Goal: Information Seeking & Learning: Compare options

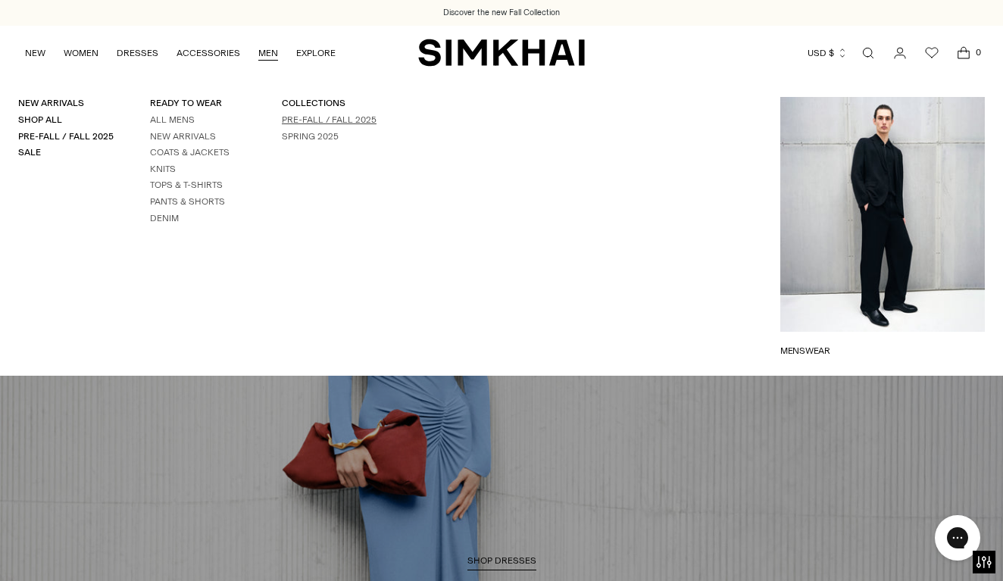
click at [301, 125] on link "Pre-Fall / Fall 2025" at bounding box center [329, 119] width 95 height 11
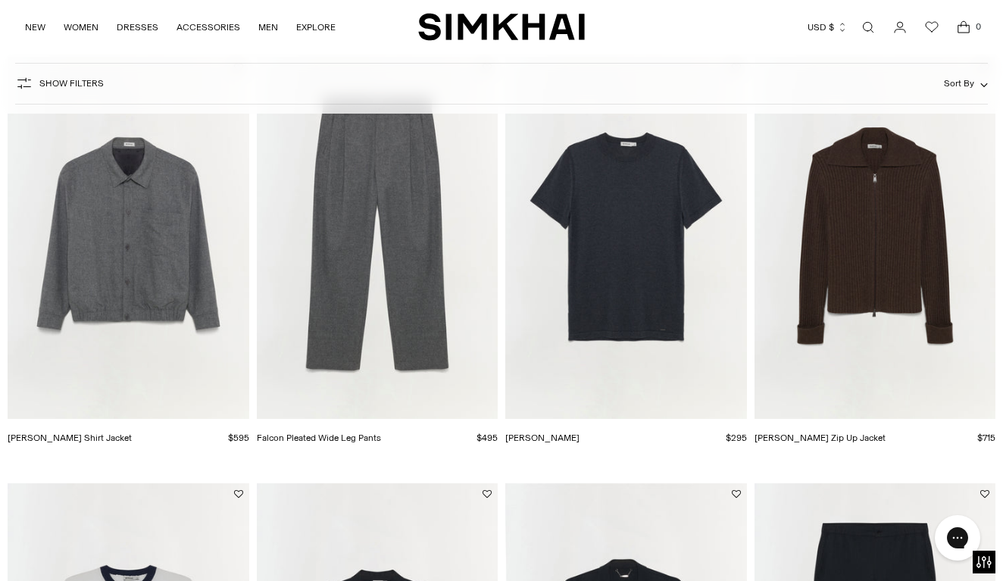
click at [0, 0] on img "Ernie Blouson Shirt Jacket" at bounding box center [0, 0] width 0 height 0
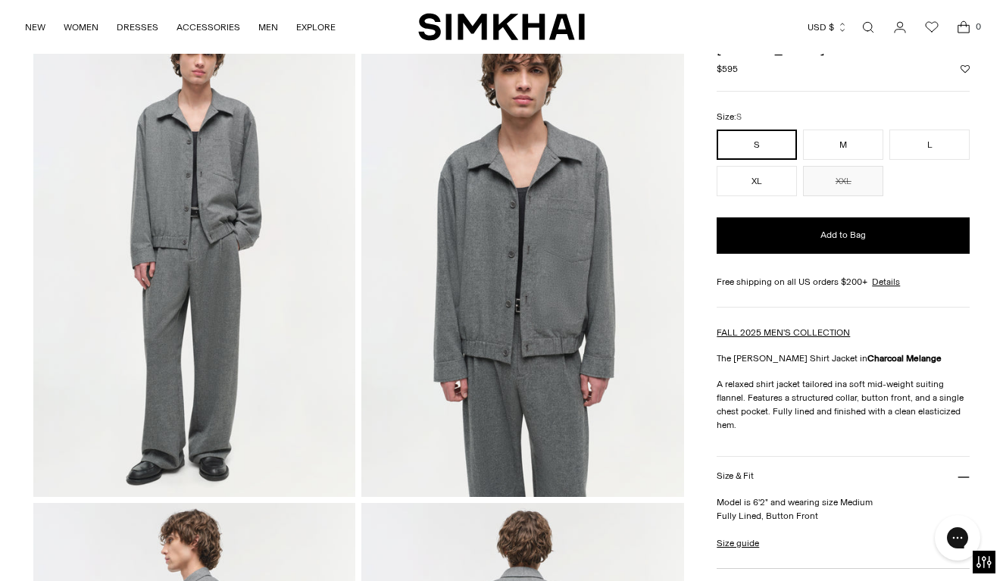
scroll to position [100, 0]
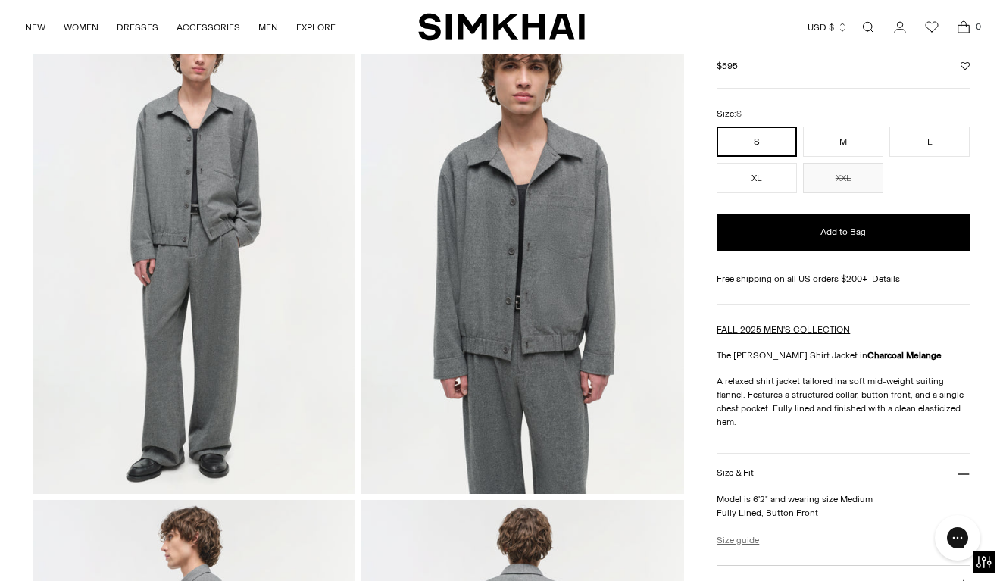
click at [739, 540] on link "Size guide" at bounding box center [738, 540] width 42 height 14
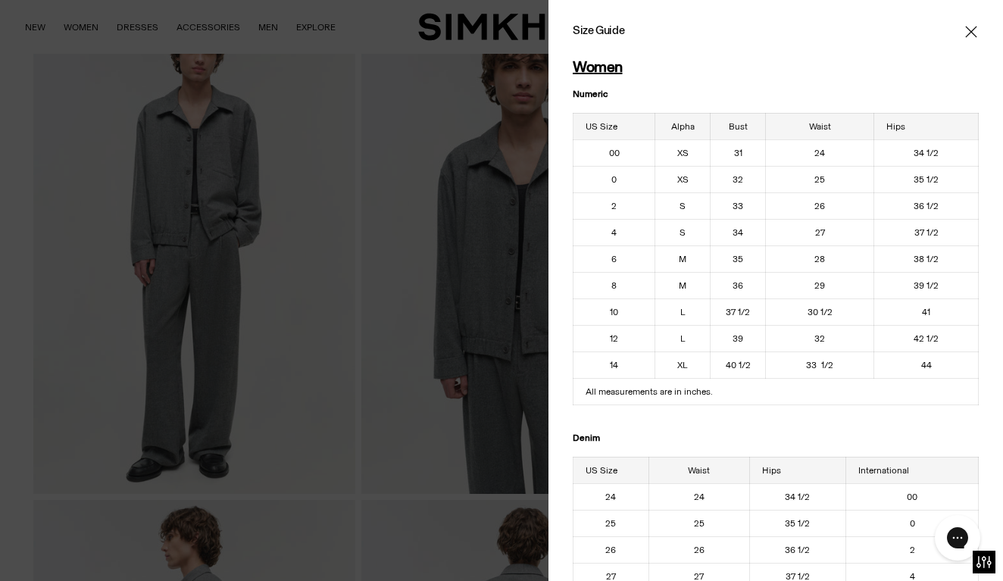
scroll to position [-1, 0]
click at [40, 464] on div at bounding box center [501, 290] width 1003 height 581
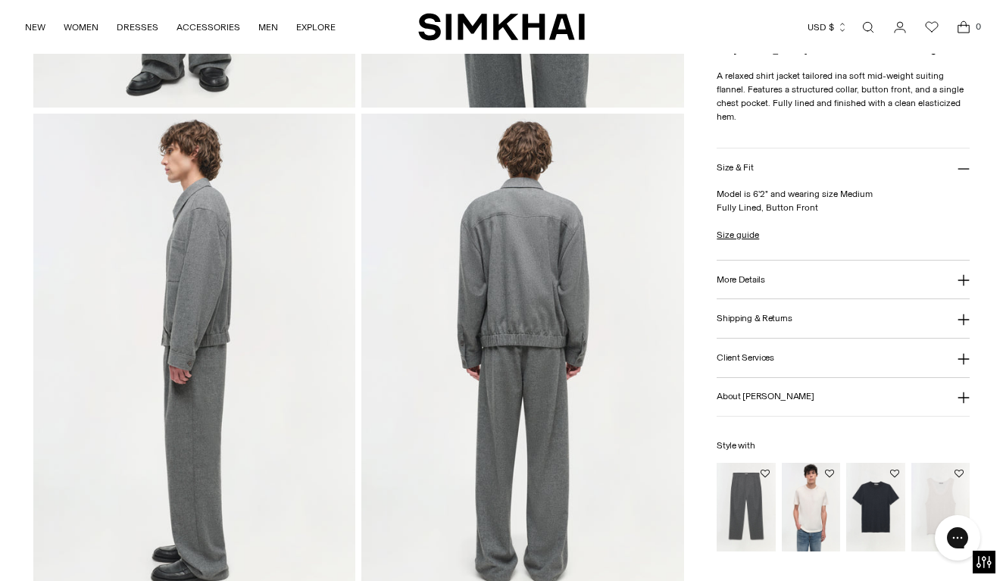
scroll to position [497, 0]
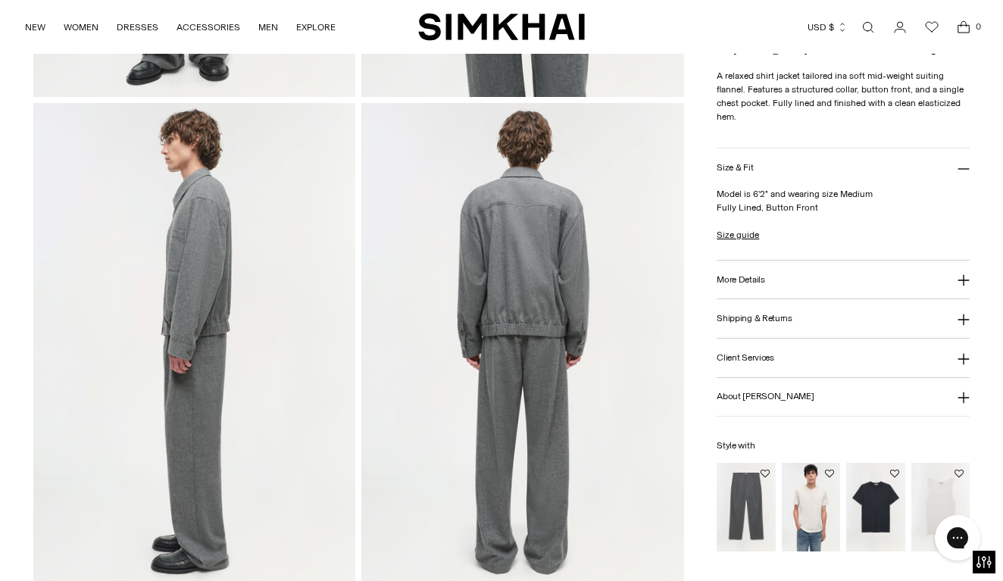
click at [0, 0] on img "Falcon Pleated Wide Leg Pants" at bounding box center [0, 0] width 0 height 0
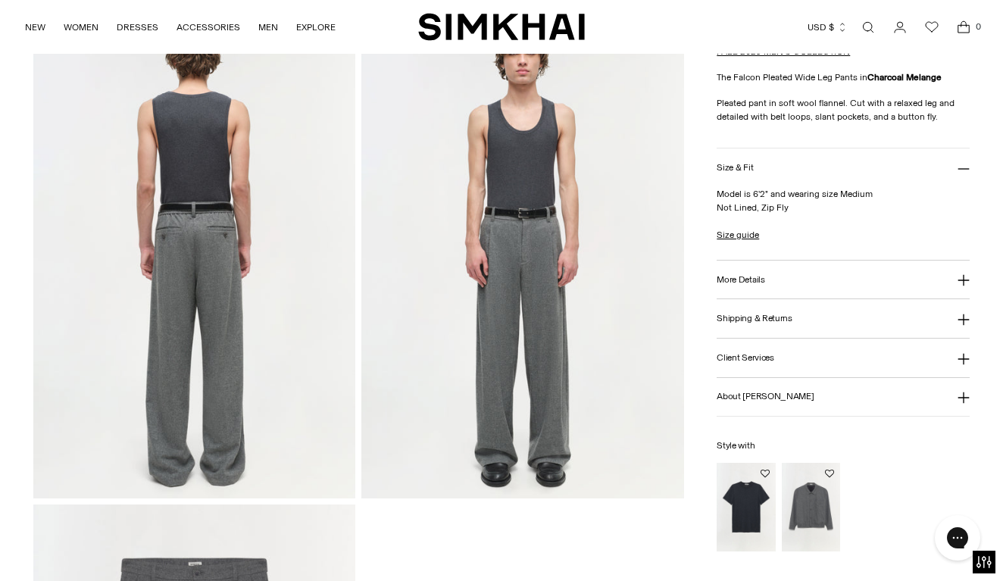
scroll to position [586, 0]
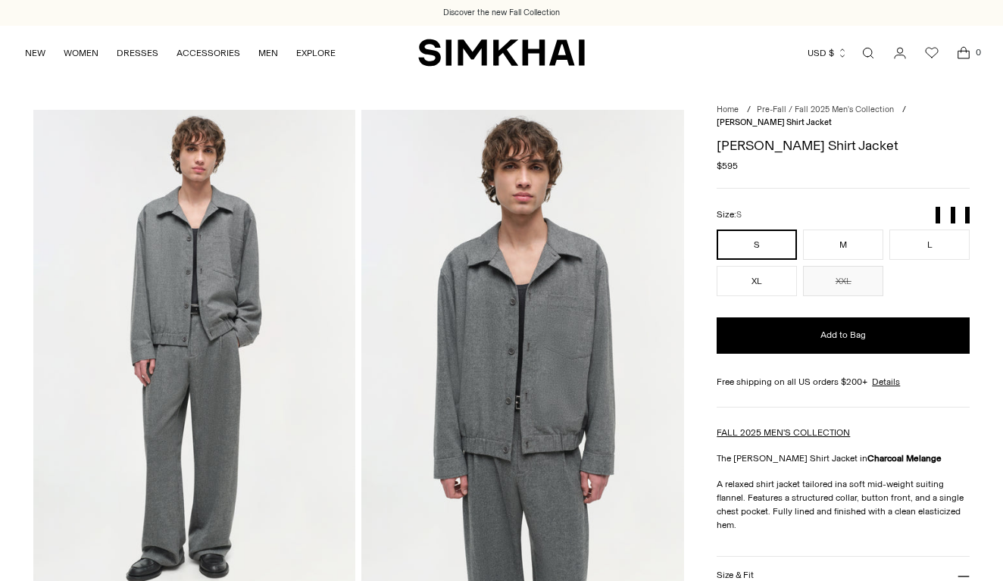
scroll to position [497, 0]
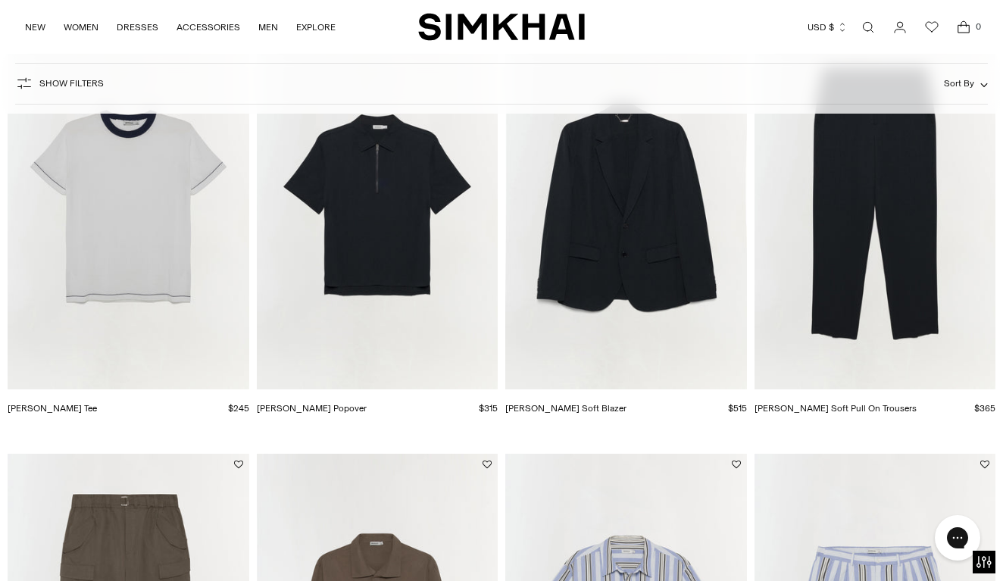
scroll to position [521, 0]
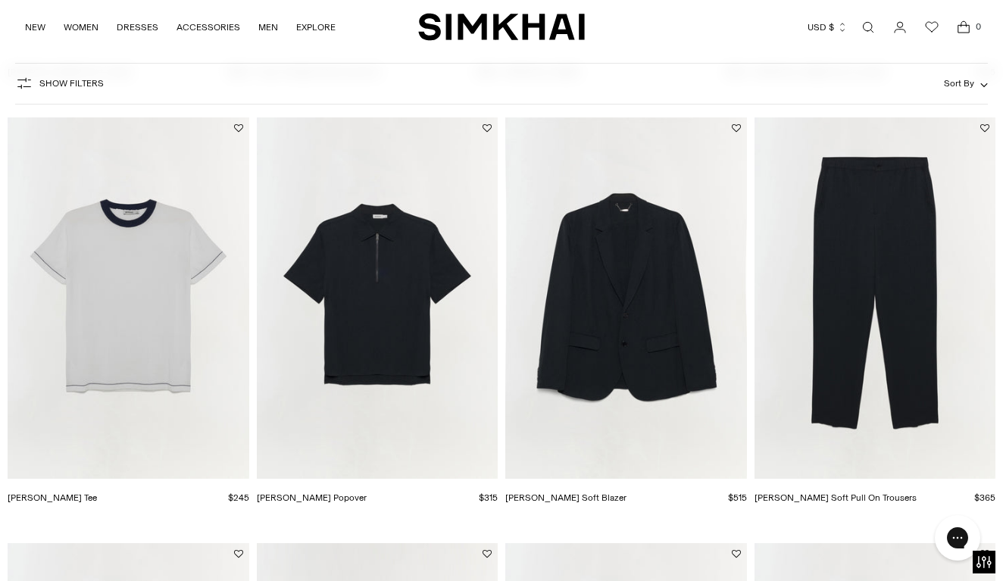
click at [0, 0] on img "Gary Soft Blazer" at bounding box center [0, 0] width 0 height 0
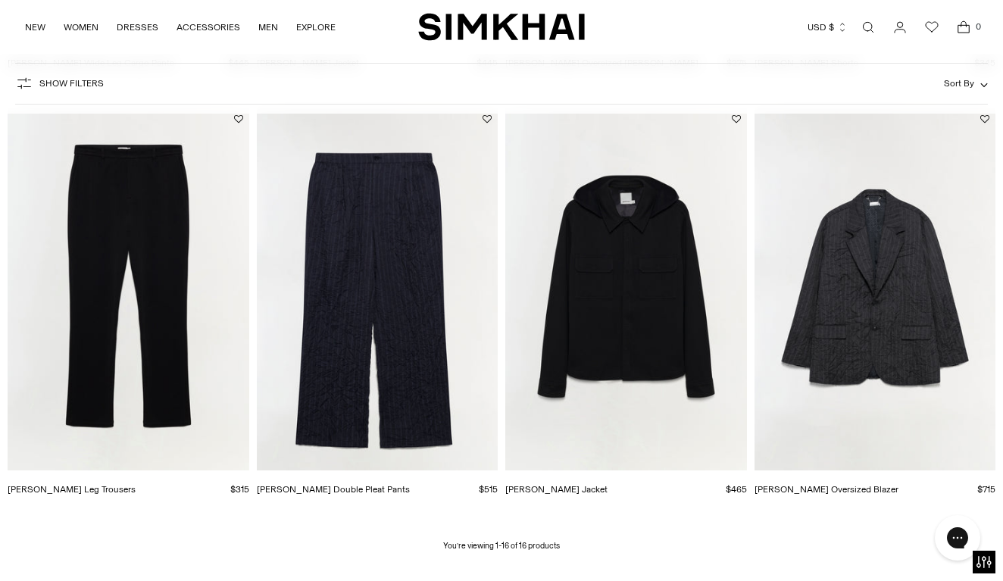
scroll to position [1389, 0]
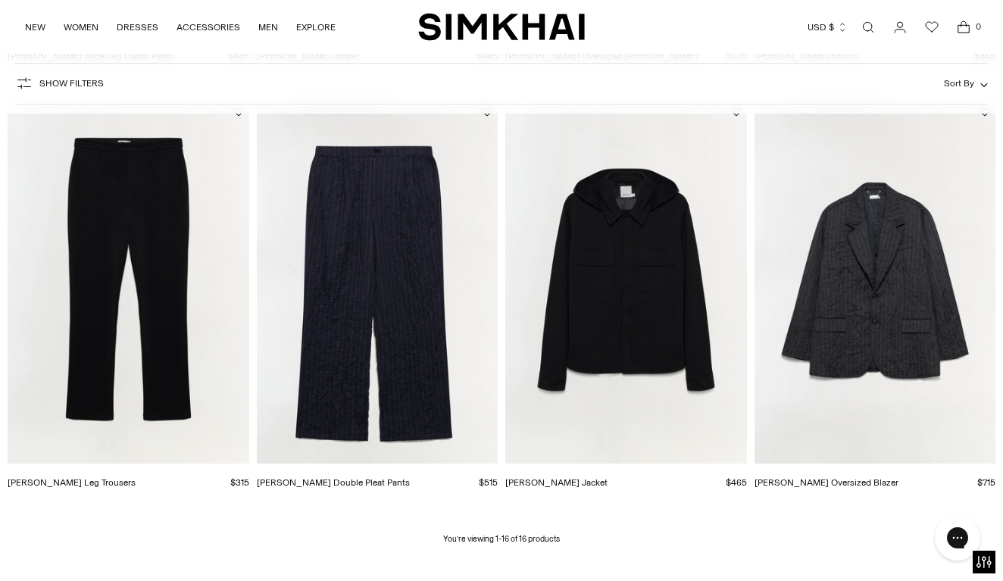
click at [0, 0] on img "Jake Straight Leg Trousers" at bounding box center [0, 0] width 0 height 0
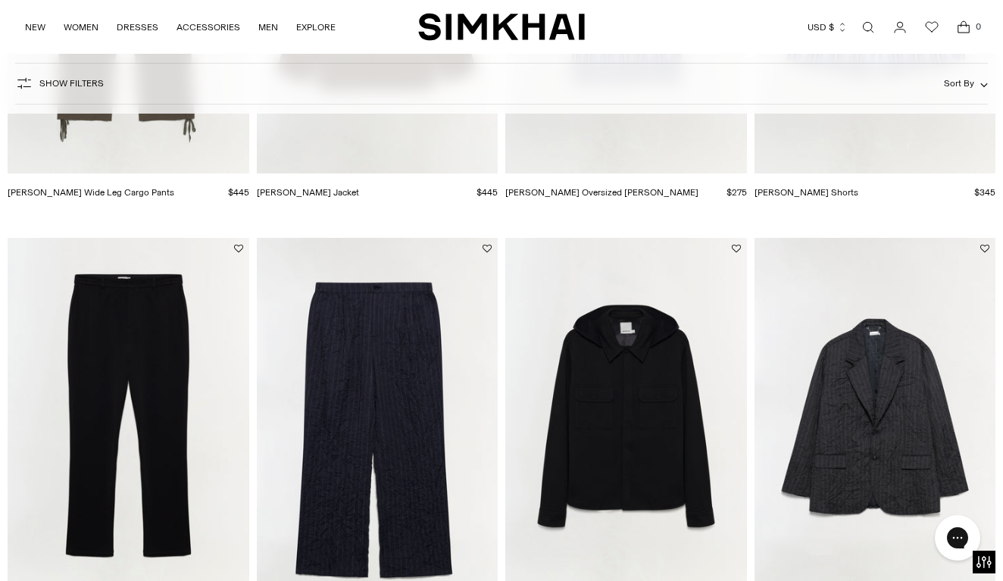
scroll to position [1253, 0]
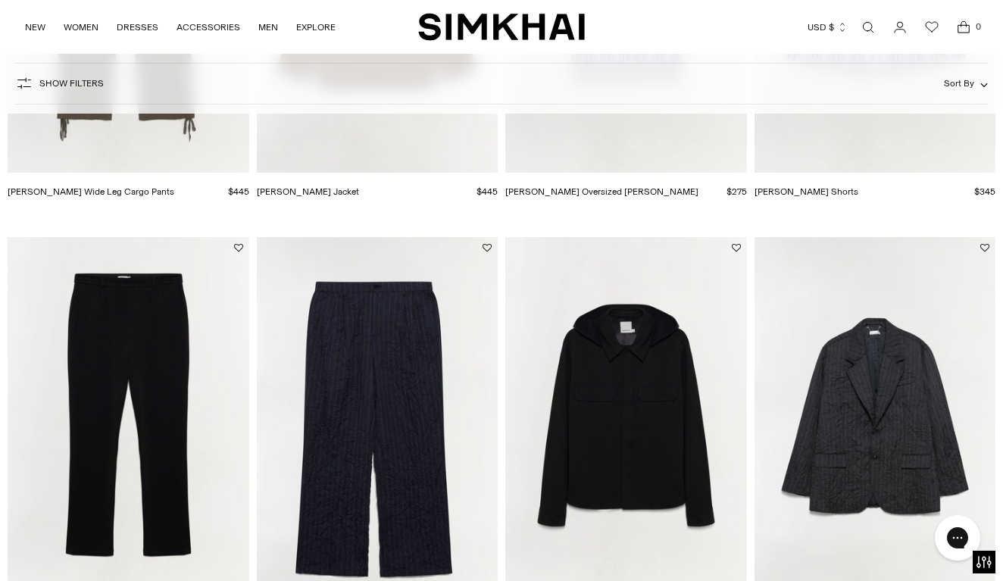
click at [0, 0] on img "Peter Oversized Blazer" at bounding box center [0, 0] width 0 height 0
click at [0, 0] on img "Hank Double Pleat Pants" at bounding box center [0, 0] width 0 height 0
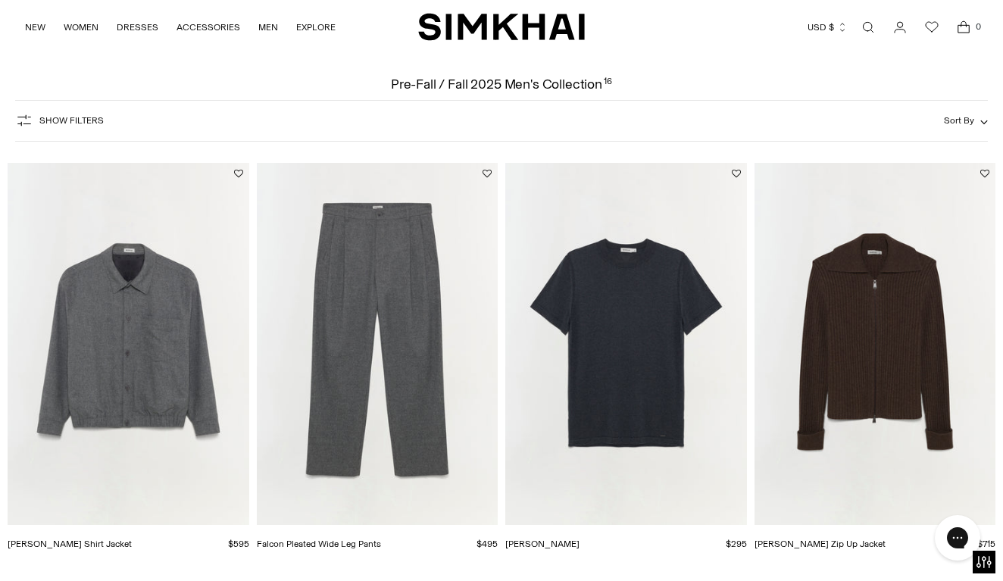
scroll to position [33, 0]
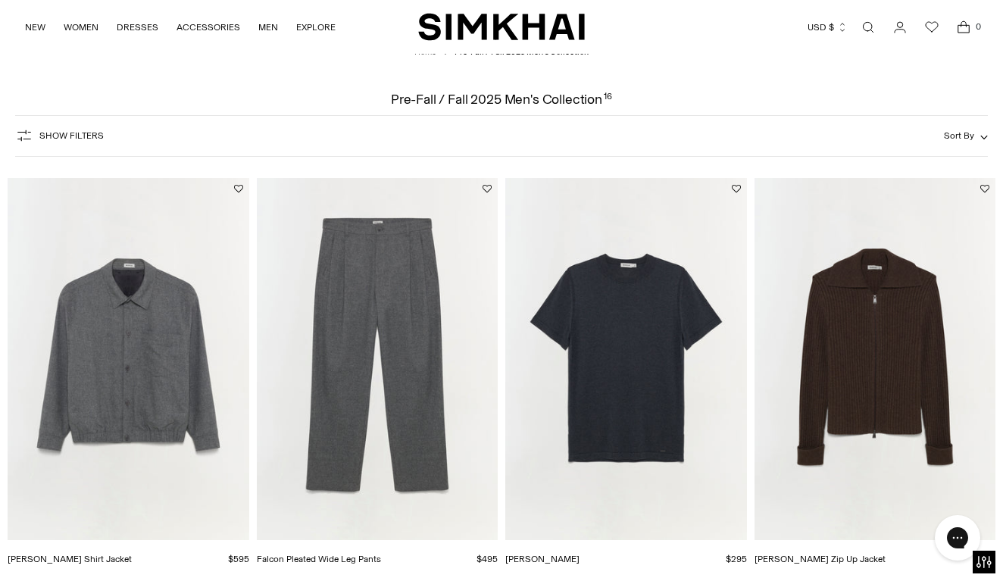
click at [0, 0] on img "Ernie Blouson Shirt Jacket" at bounding box center [0, 0] width 0 height 0
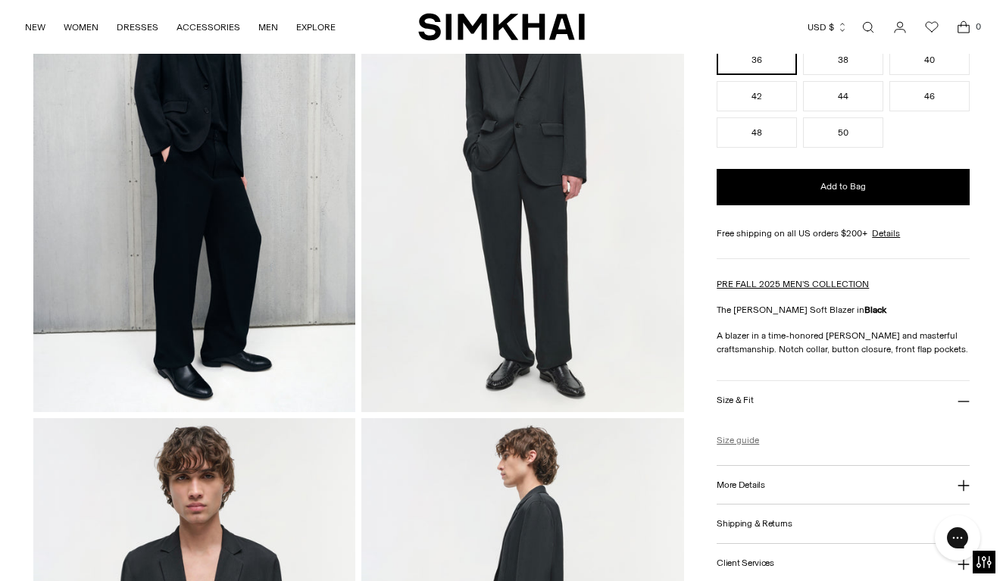
scroll to position [185, 0]
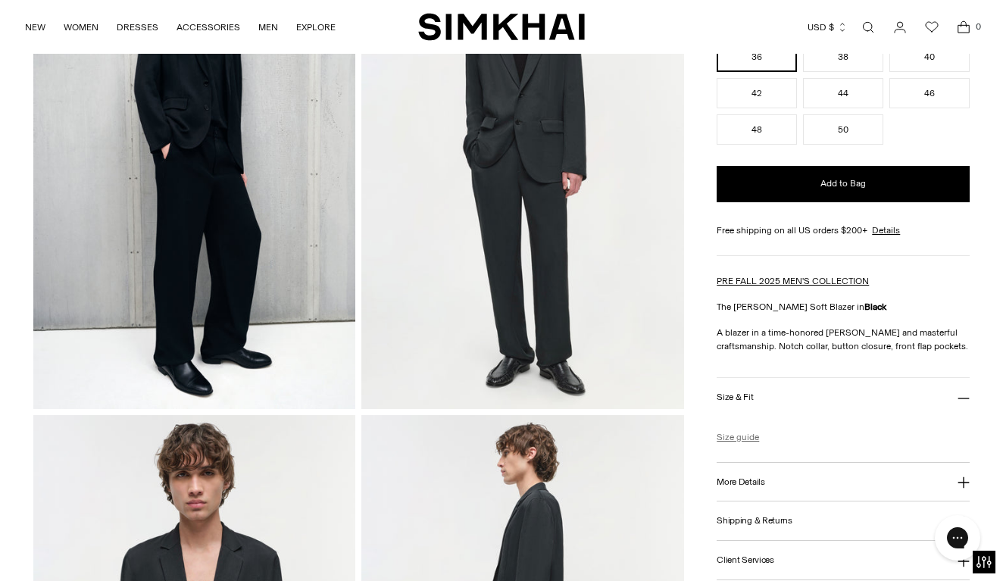
click at [738, 435] on link "Size guide" at bounding box center [738, 437] width 42 height 14
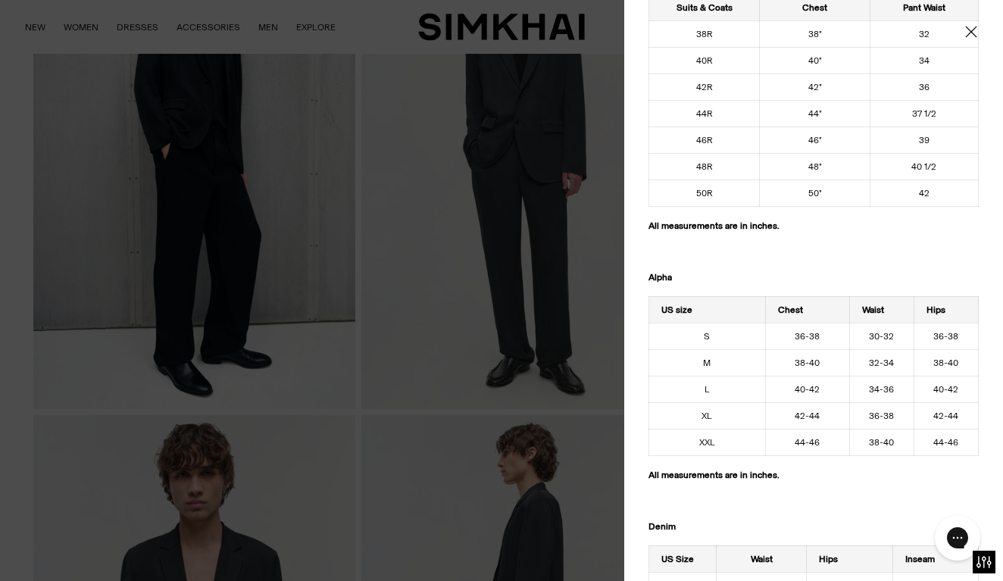
scroll to position [95, 0]
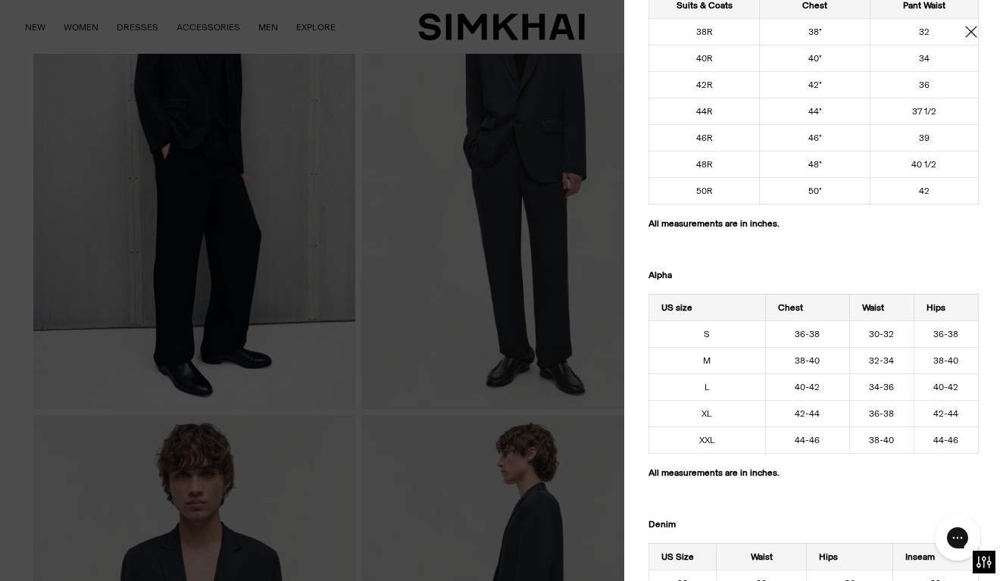
click at [478, 355] on div at bounding box center [501, 290] width 1003 height 581
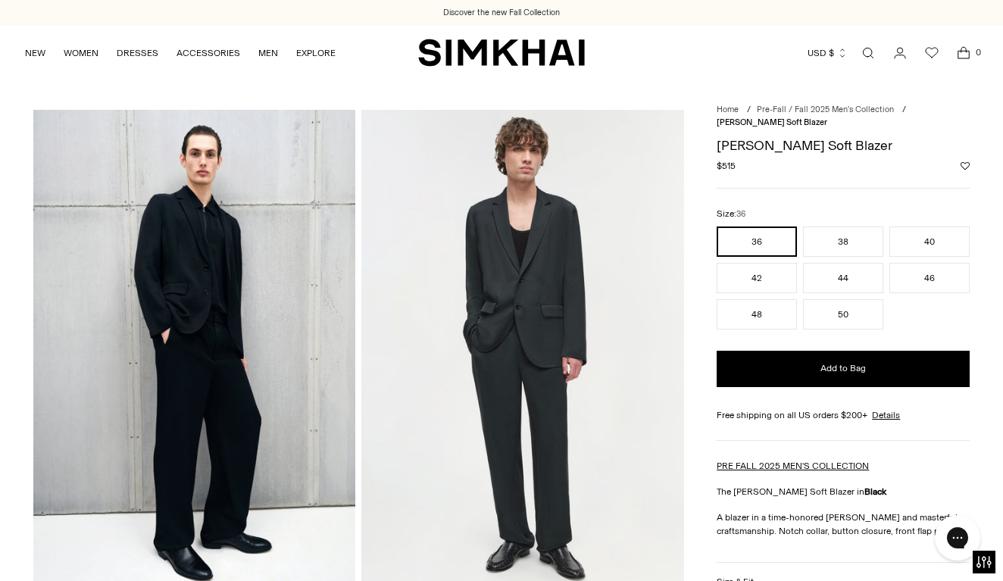
scroll to position [0, 0]
click at [934, 242] on button "40" at bounding box center [929, 242] width 80 height 30
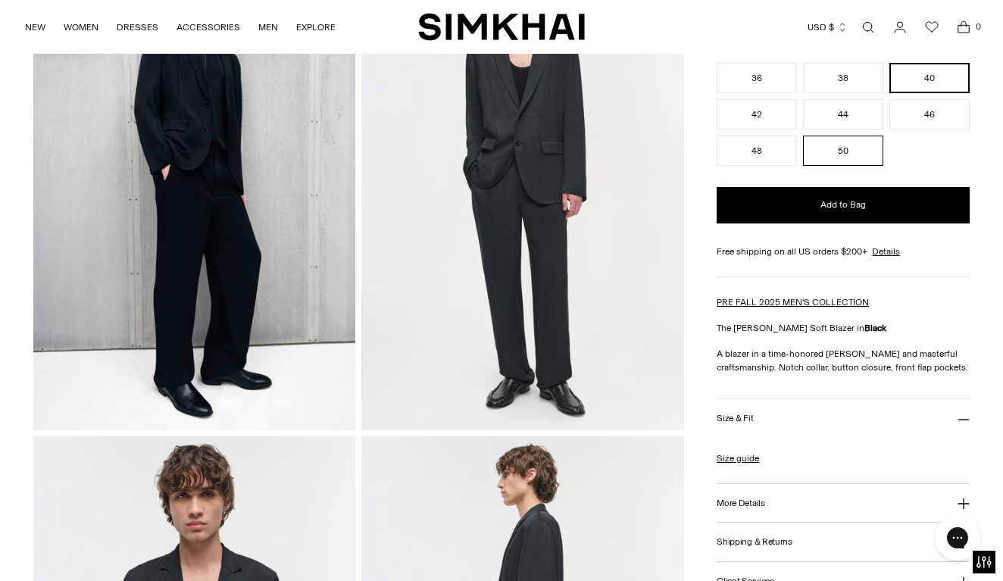
scroll to position [199, 0]
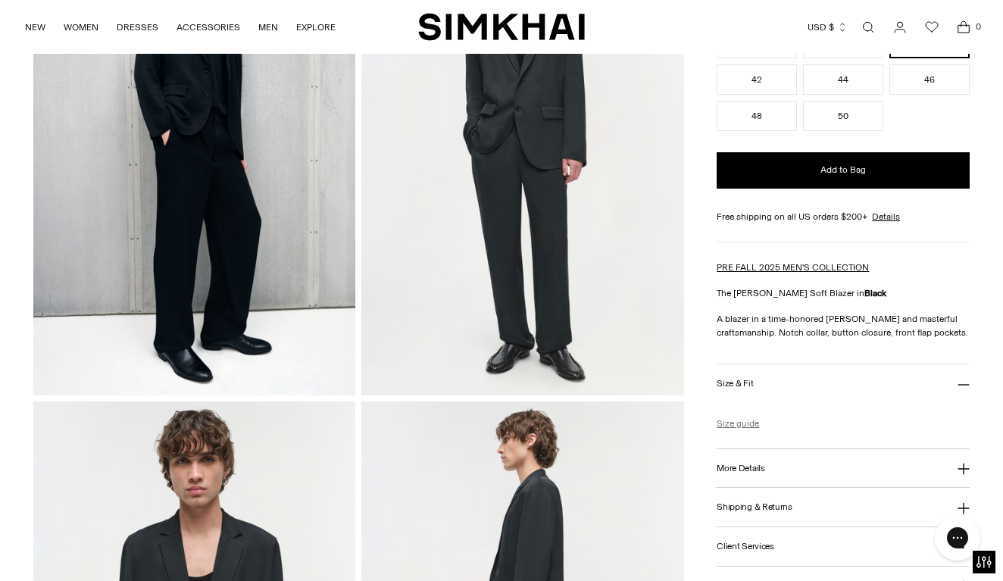
click at [734, 421] on link "Size guide" at bounding box center [738, 424] width 42 height 14
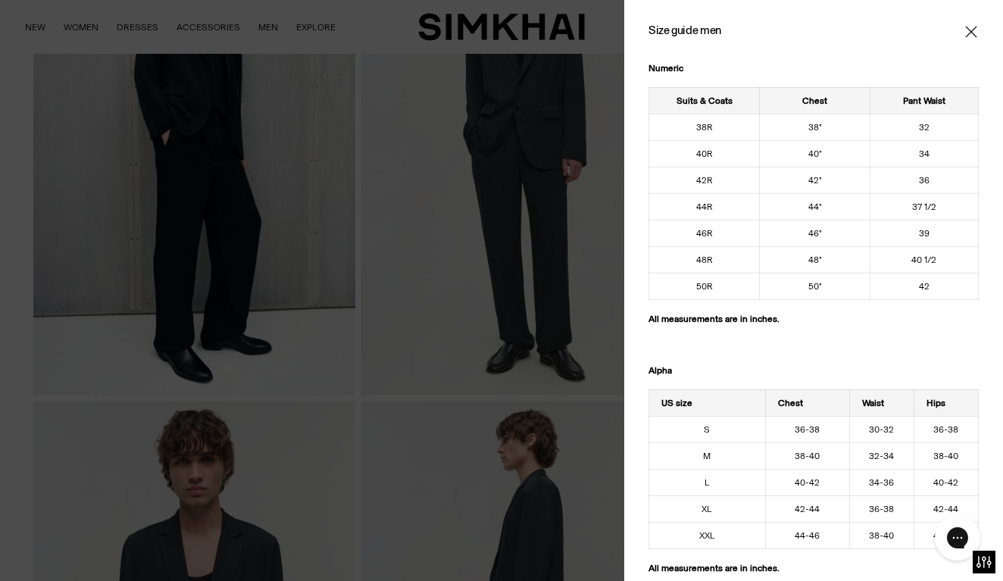
scroll to position [0, 0]
click at [966, 33] on icon "Close" at bounding box center [971, 31] width 12 height 15
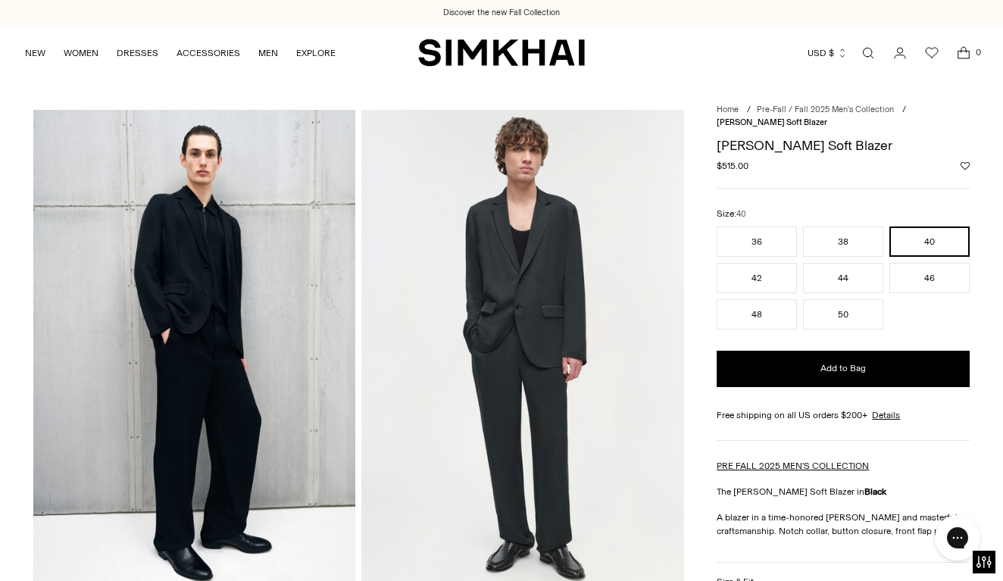
click at [926, 241] on button "40" at bounding box center [929, 242] width 80 height 30
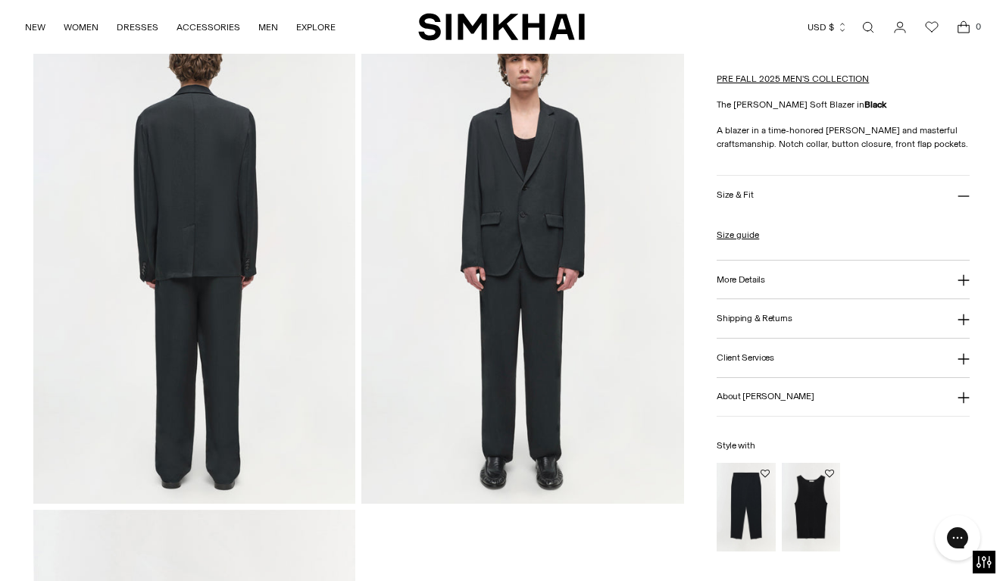
scroll to position [1080, 0]
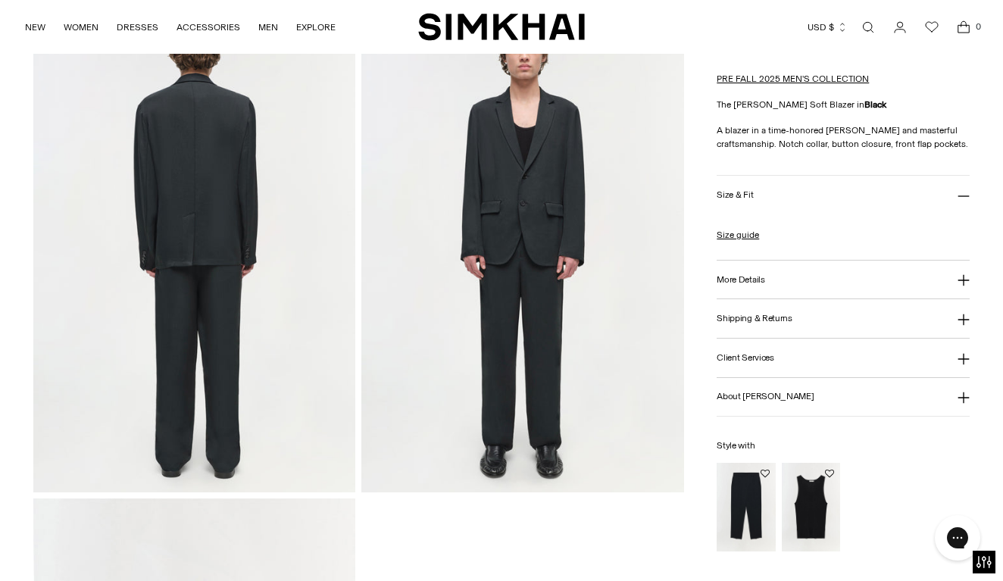
click at [0, 0] on img "Kip Soft Pull On Trousers" at bounding box center [0, 0] width 0 height 0
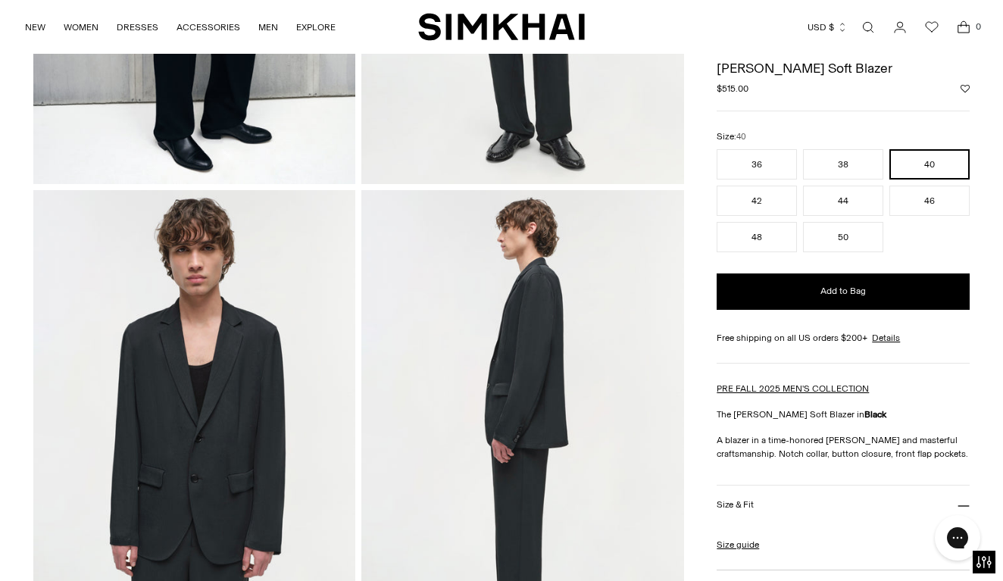
scroll to position [347, 0]
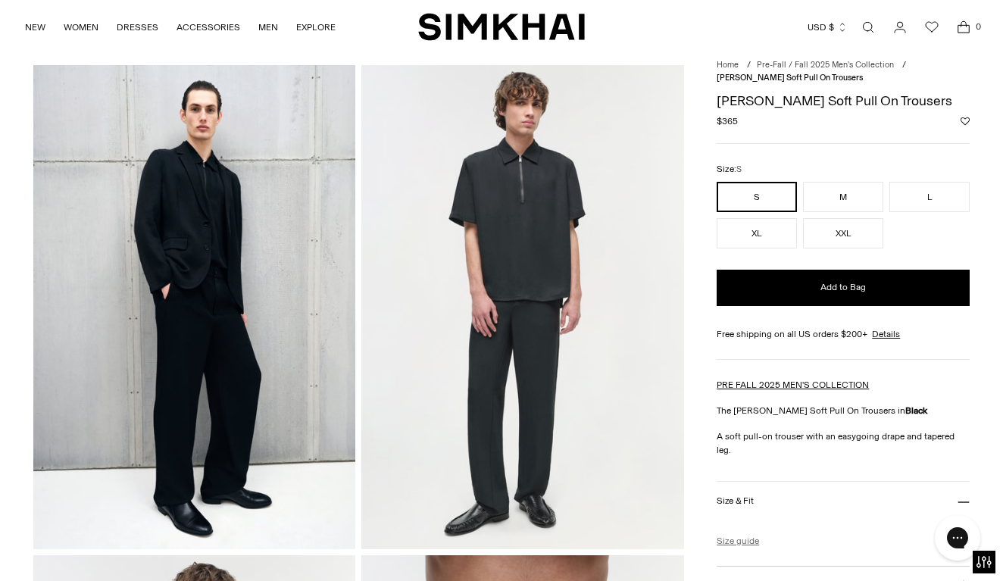
click at [734, 534] on link "Size guide" at bounding box center [738, 541] width 42 height 14
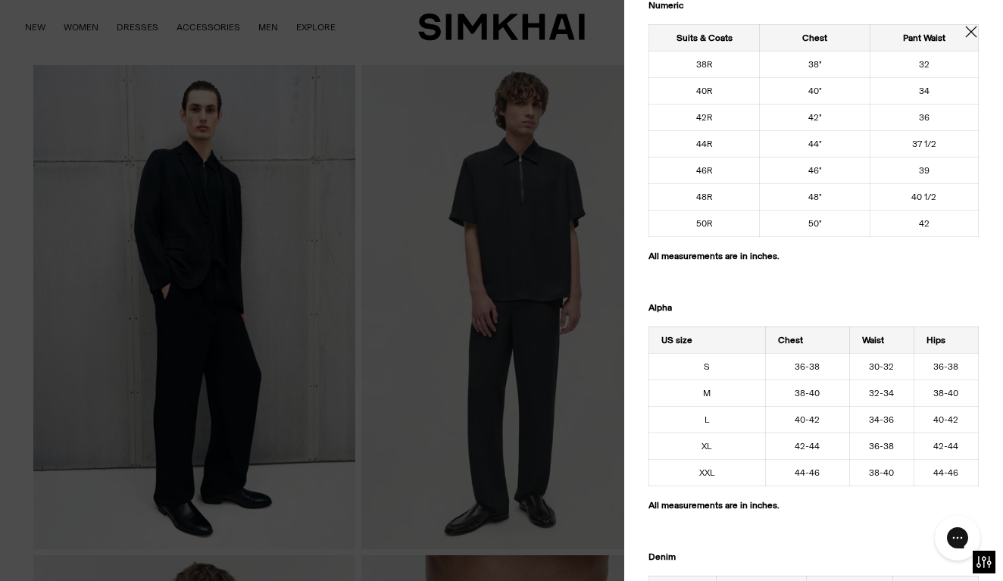
scroll to position [64, 0]
click at [539, 464] on div at bounding box center [501, 290] width 1003 height 581
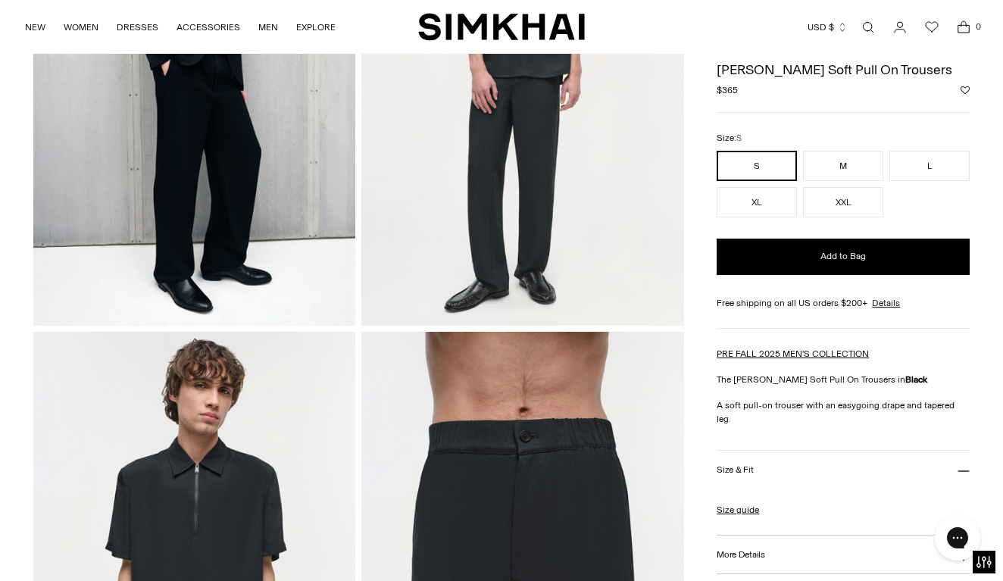
scroll to position [253, 0]
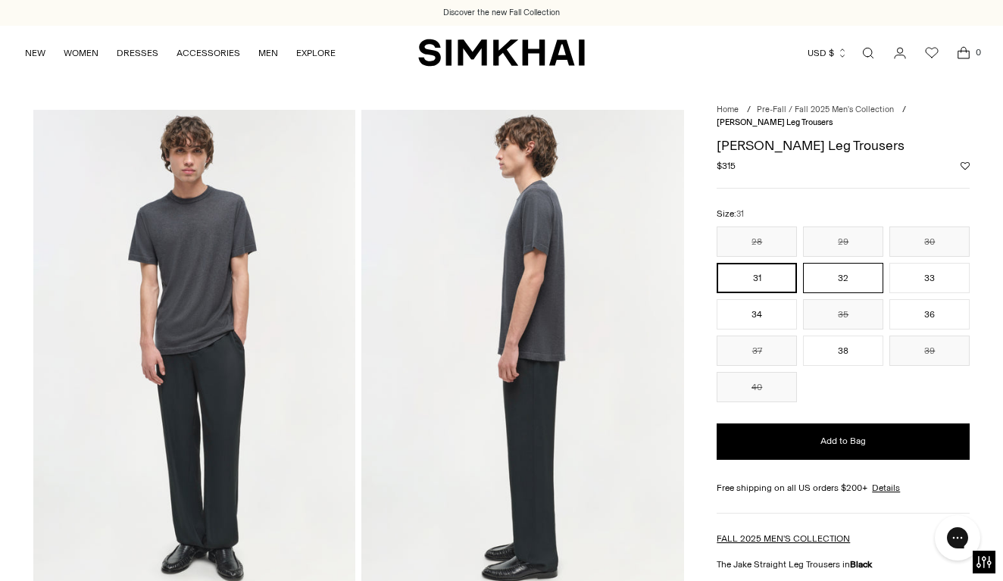
click at [842, 280] on button "32" at bounding box center [843, 278] width 80 height 30
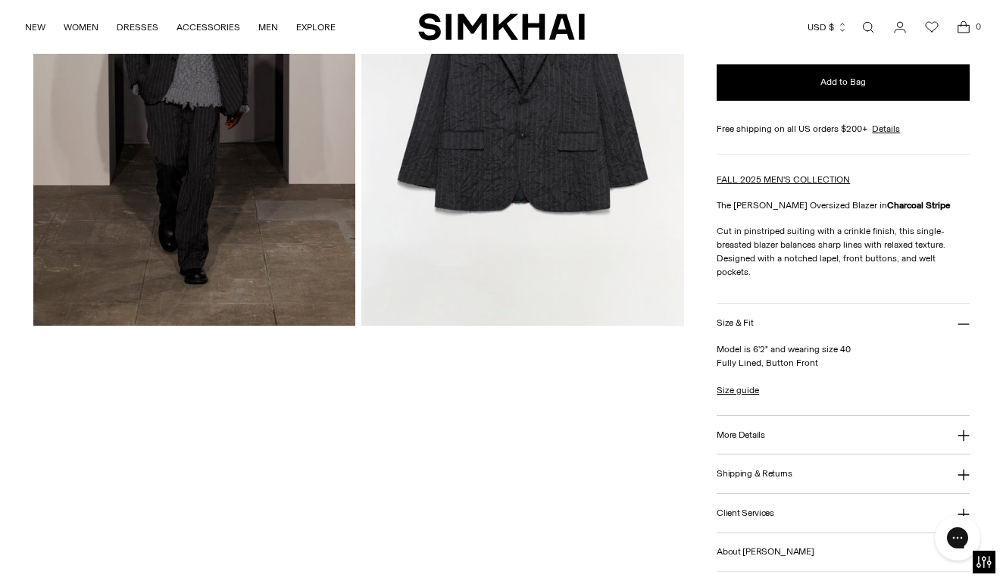
scroll to position [263, 0]
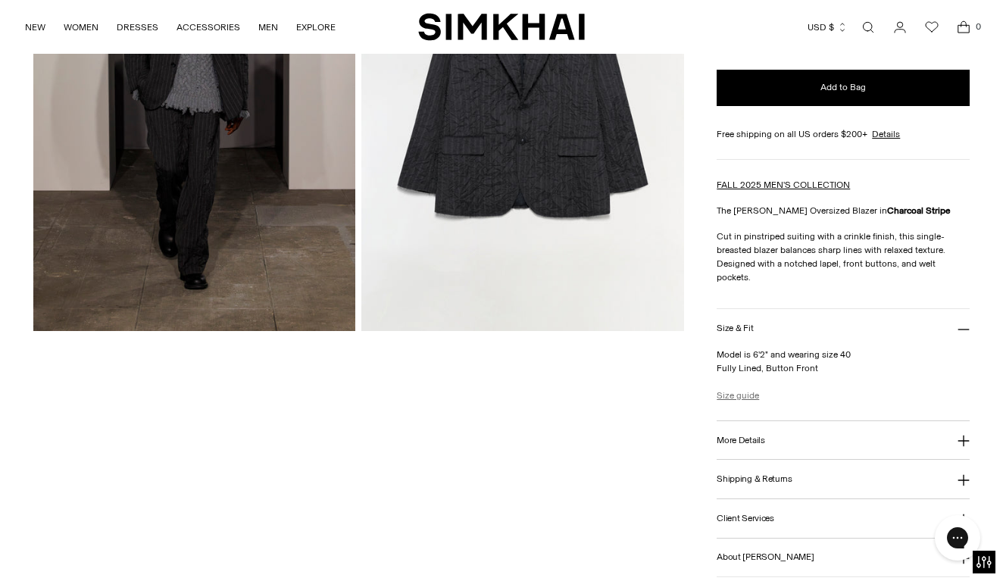
click at [733, 389] on link "Size guide" at bounding box center [738, 396] width 42 height 14
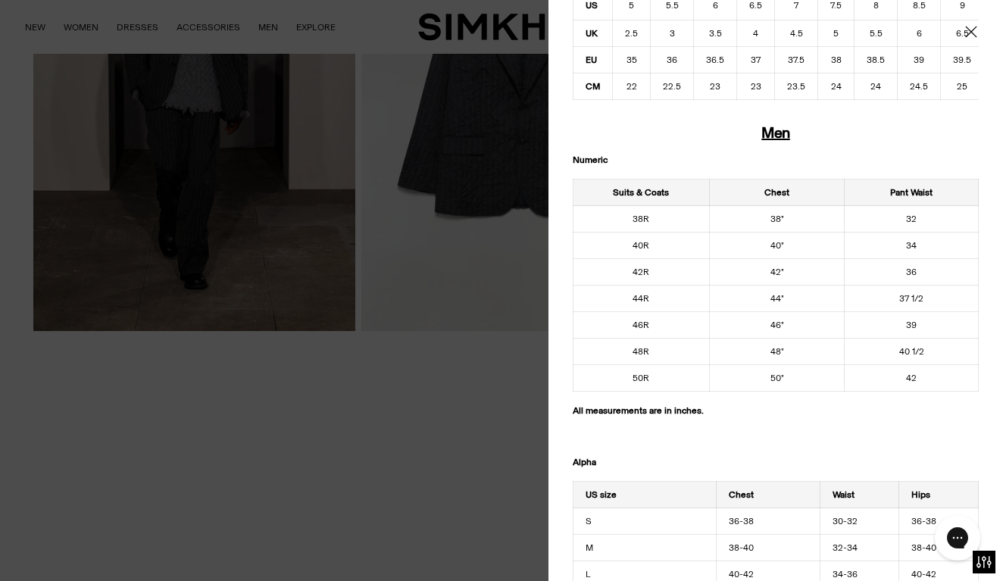
scroll to position [840, 0]
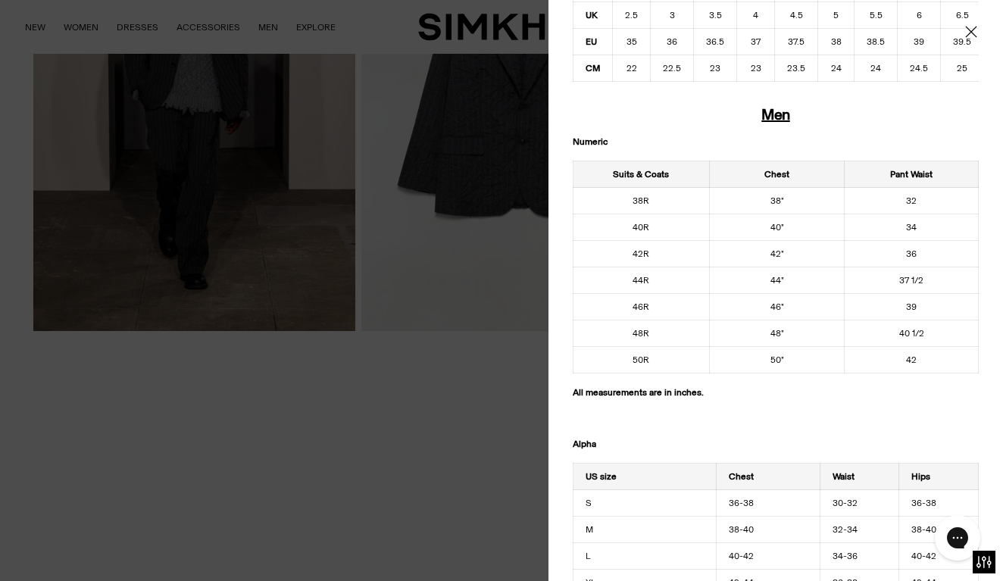
click at [461, 415] on div at bounding box center [501, 290] width 1003 height 581
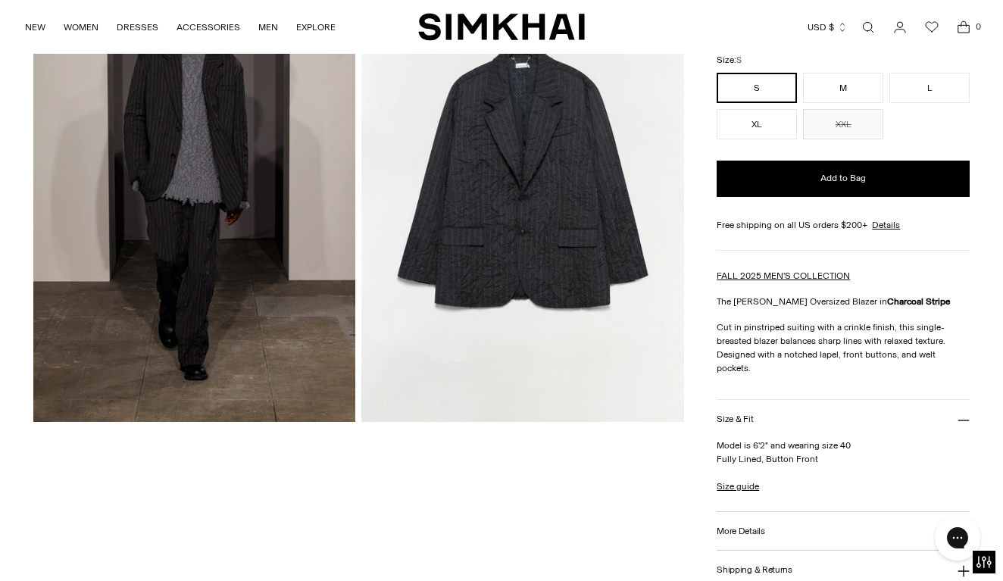
scroll to position [174, 0]
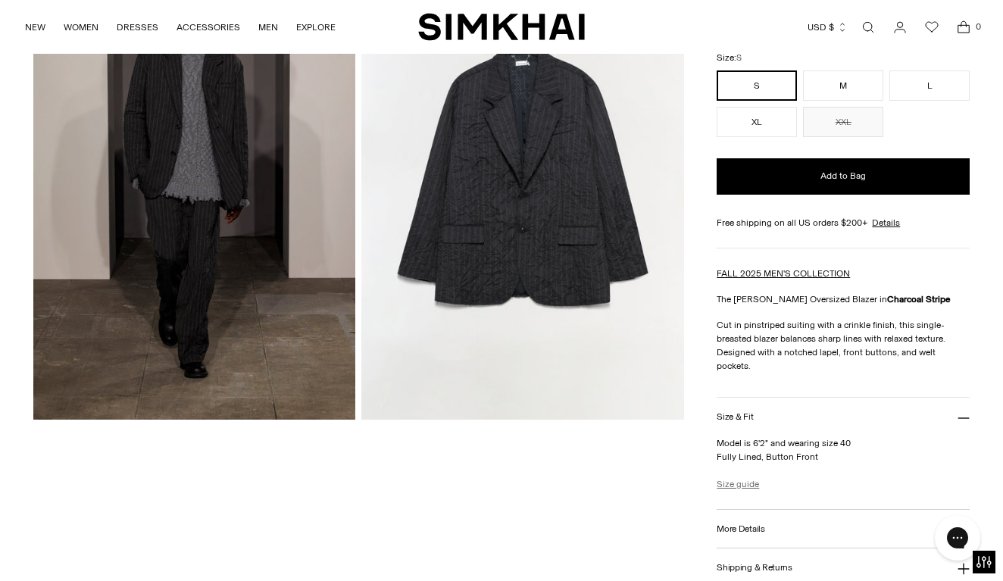
click at [729, 477] on link "Size guide" at bounding box center [738, 484] width 42 height 14
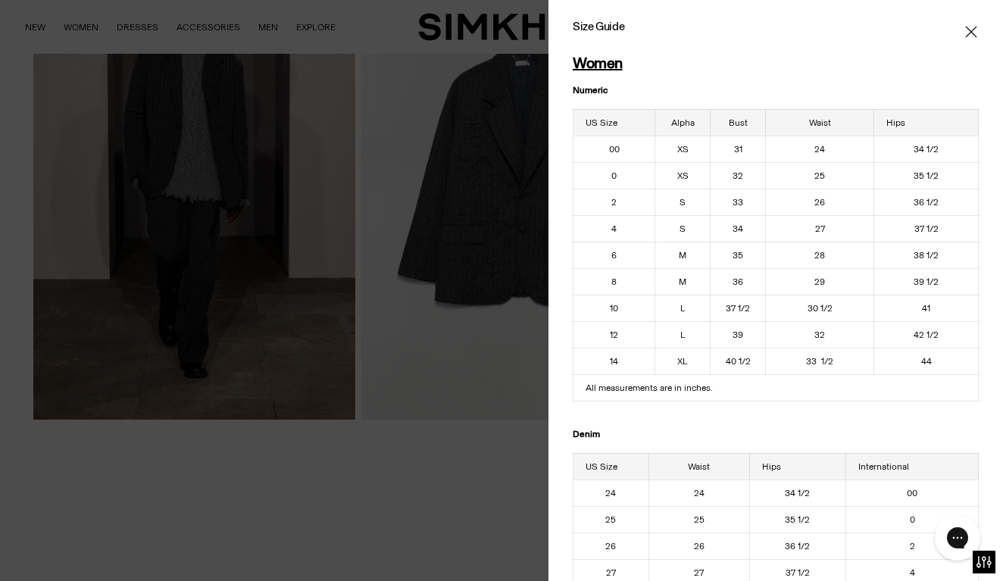
scroll to position [6, 0]
click at [477, 476] on div at bounding box center [501, 290] width 1003 height 581
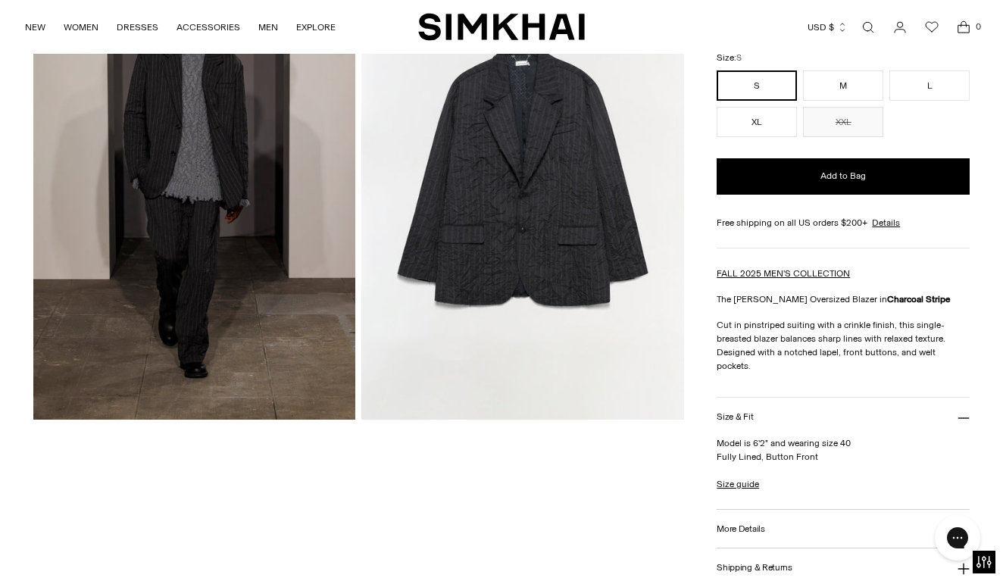
scroll to position [0, 0]
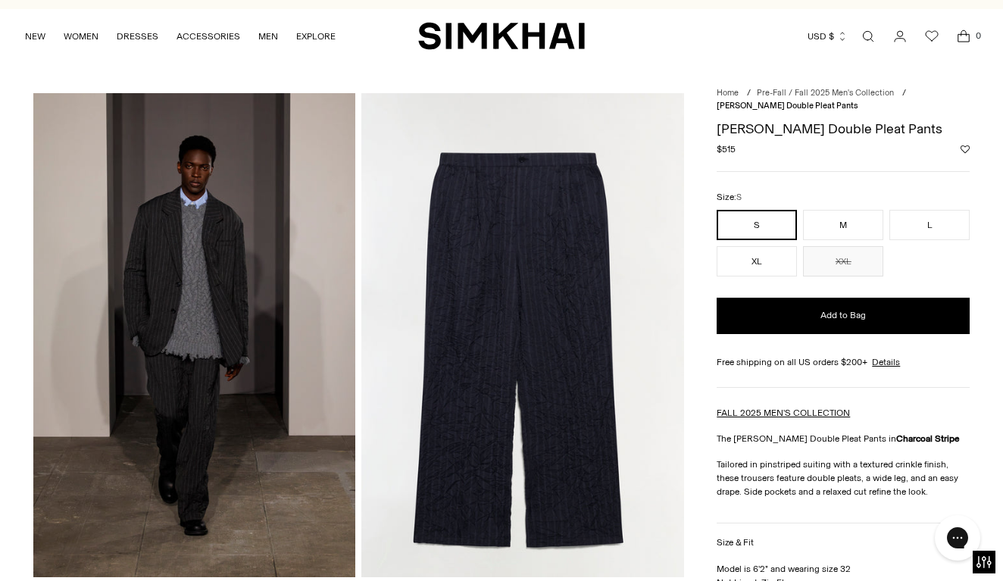
scroll to position [130, 0]
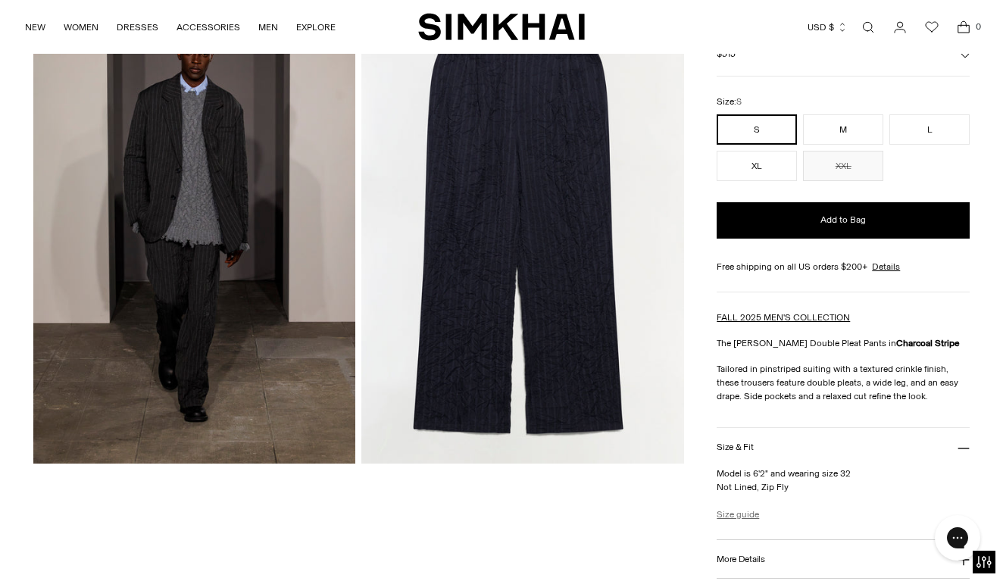
click at [739, 512] on link "Size guide" at bounding box center [738, 515] width 42 height 14
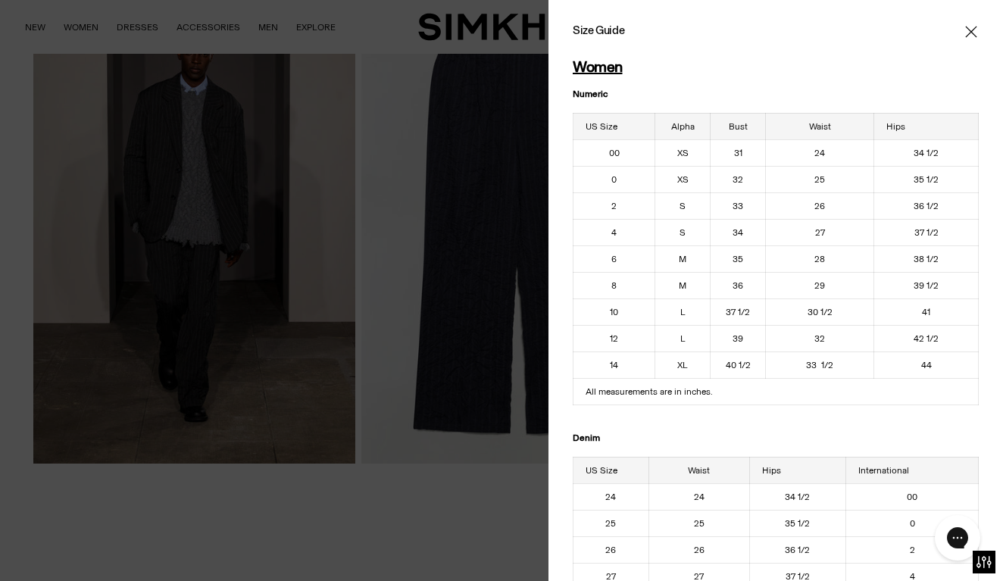
click at [465, 447] on div at bounding box center [501, 290] width 1003 height 581
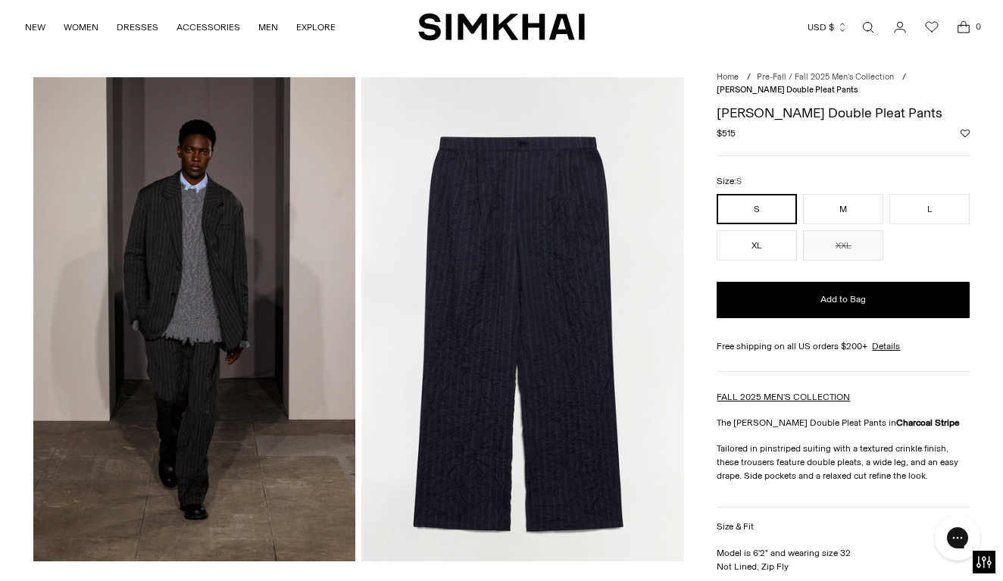
scroll to position [25, 0]
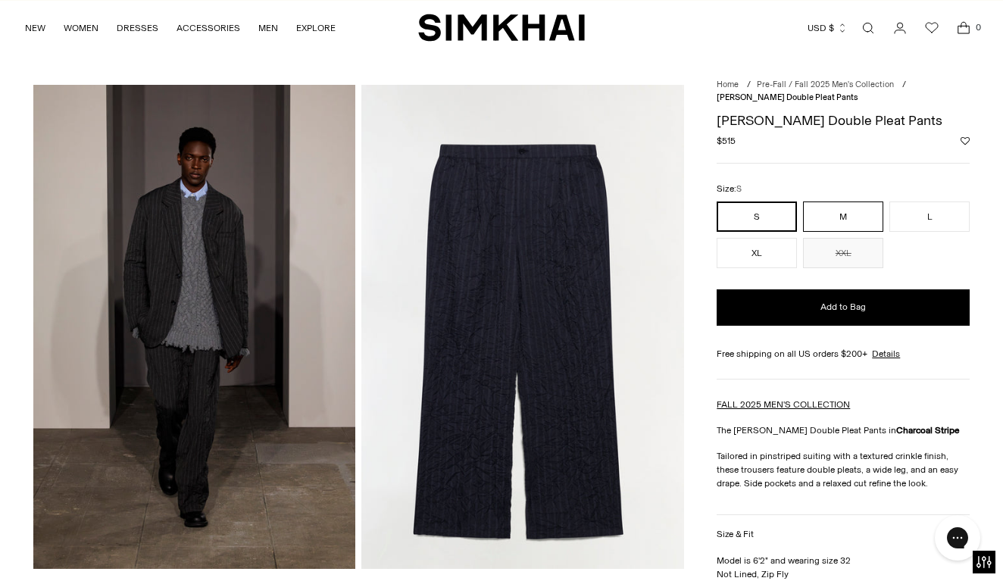
click at [843, 222] on button "M" at bounding box center [843, 217] width 80 height 30
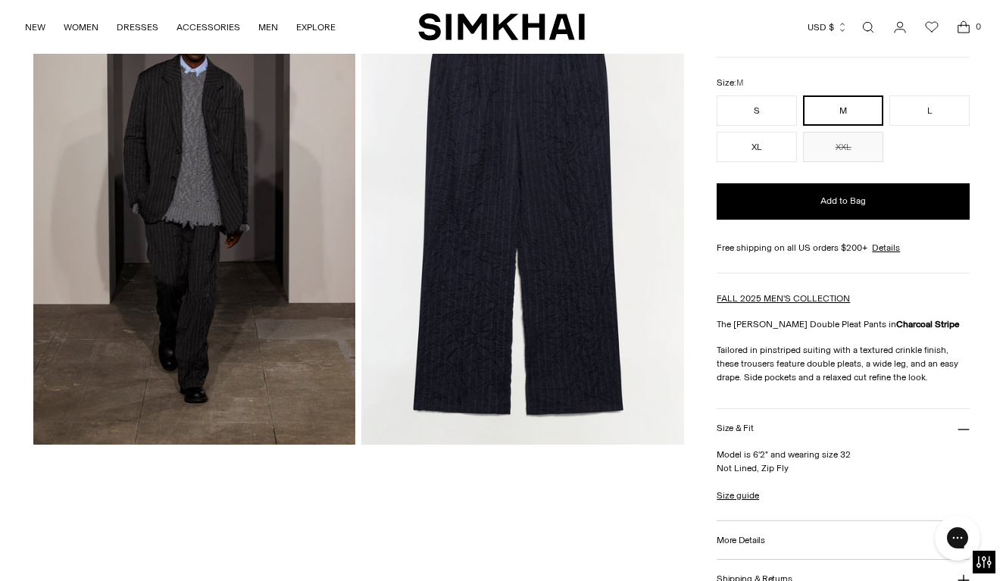
scroll to position [153, 0]
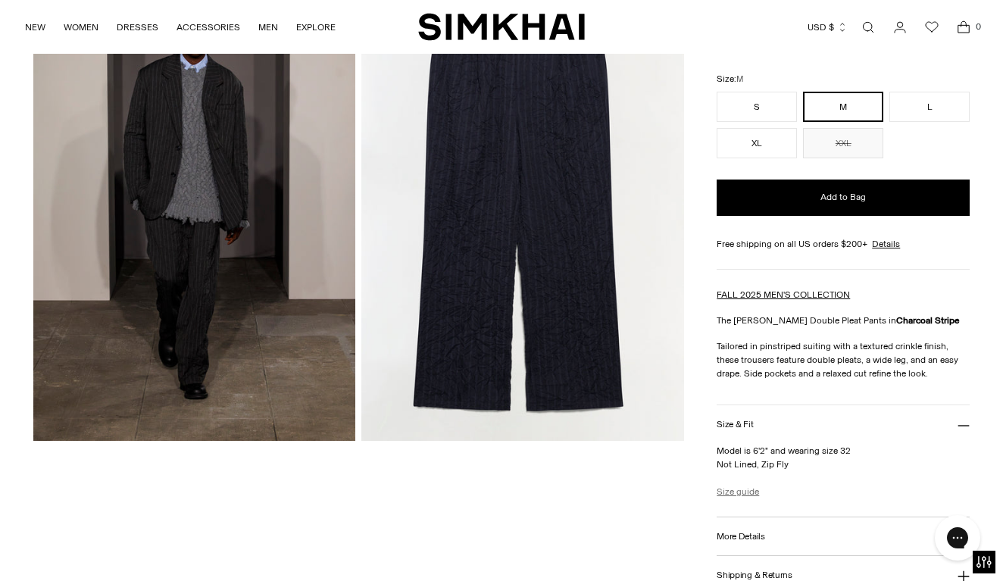
click at [728, 492] on link "Size guide" at bounding box center [738, 492] width 42 height 14
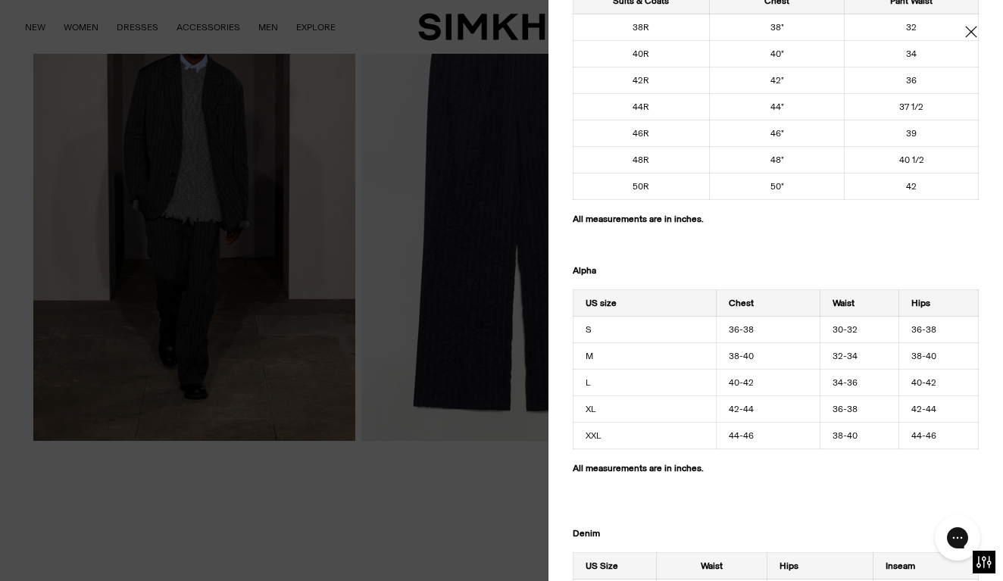
scroll to position [1019, 0]
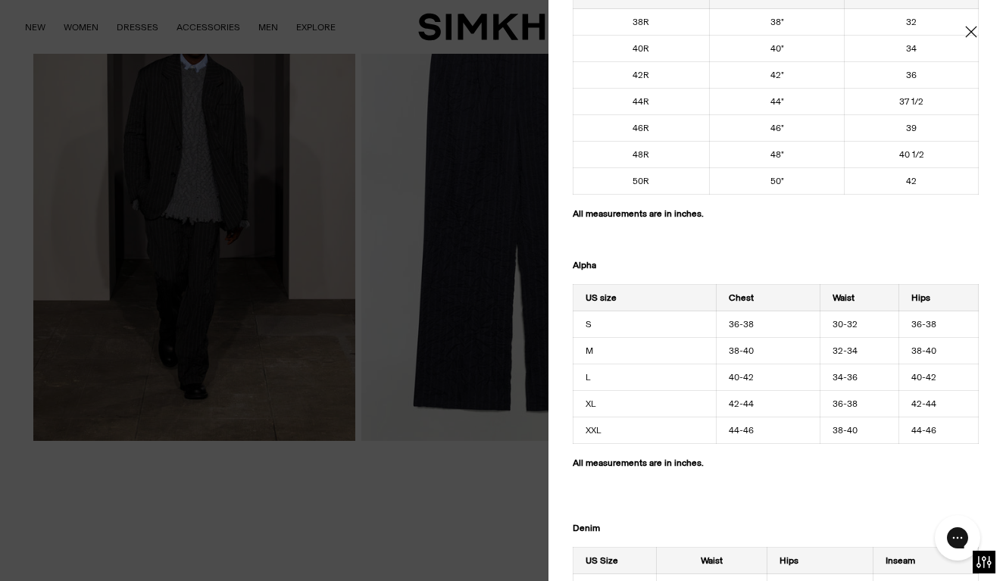
click at [506, 485] on div at bounding box center [501, 290] width 1003 height 581
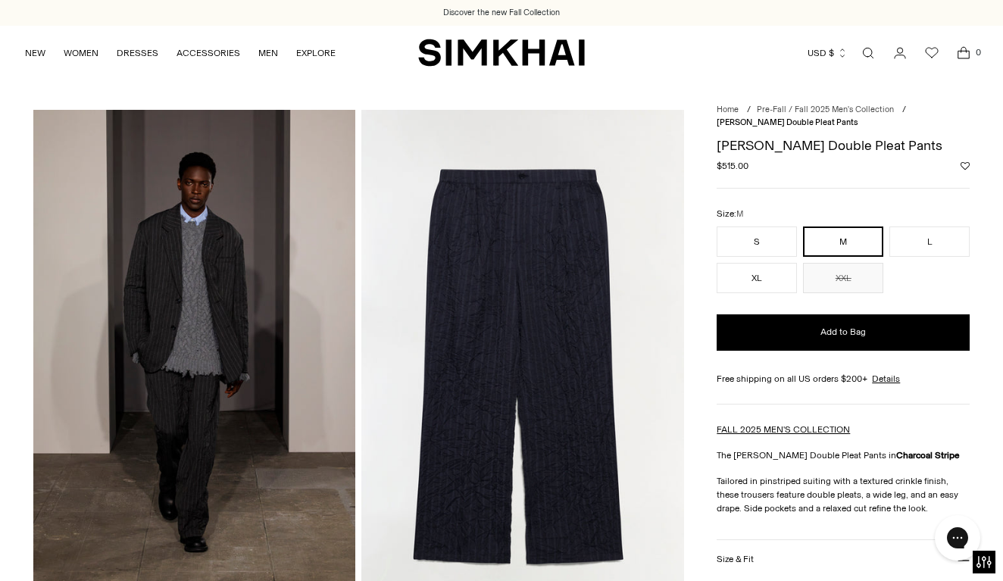
scroll to position [0, 0]
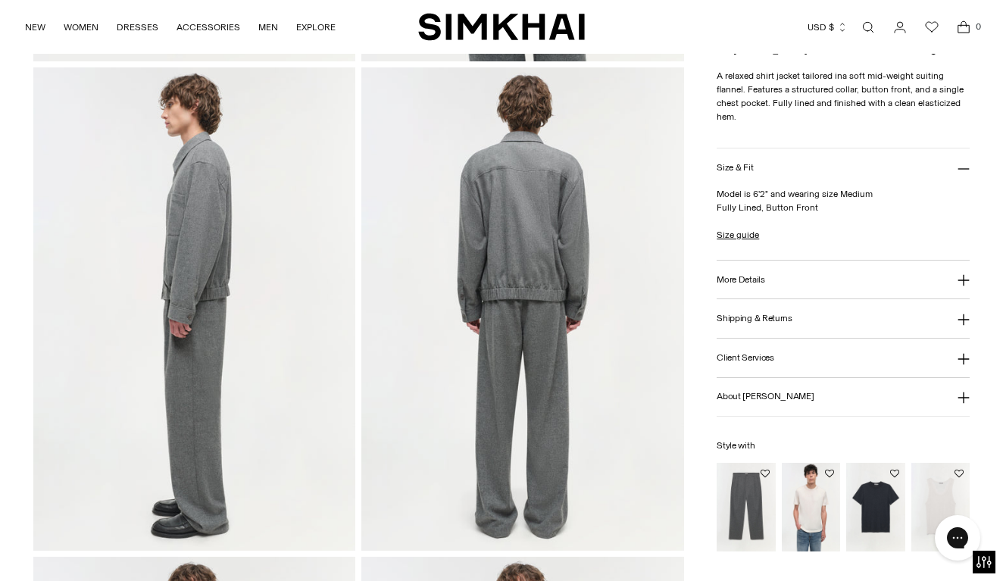
scroll to position [626, 0]
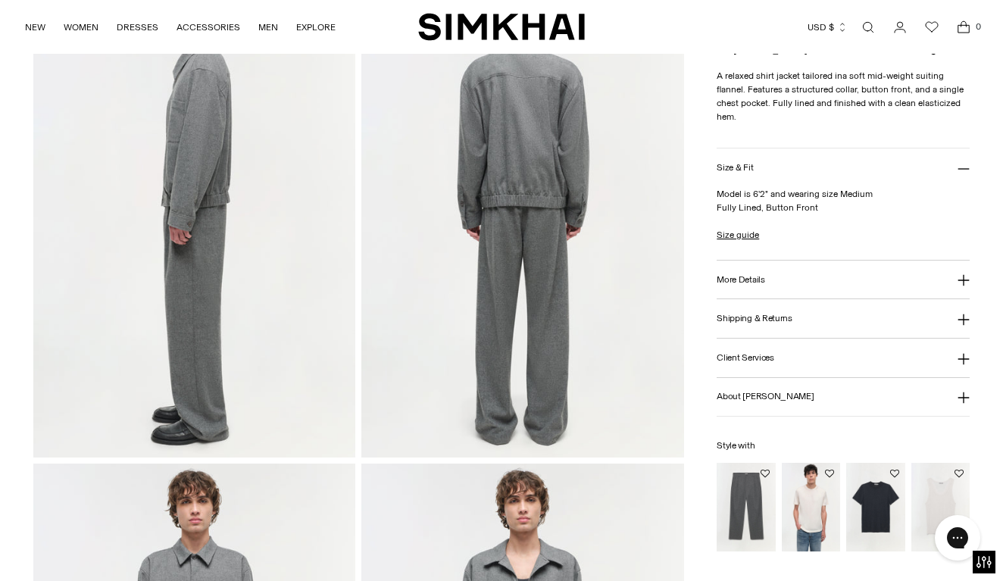
click at [0, 0] on img "Falcon Pleated Wide Leg Pants" at bounding box center [0, 0] width 0 height 0
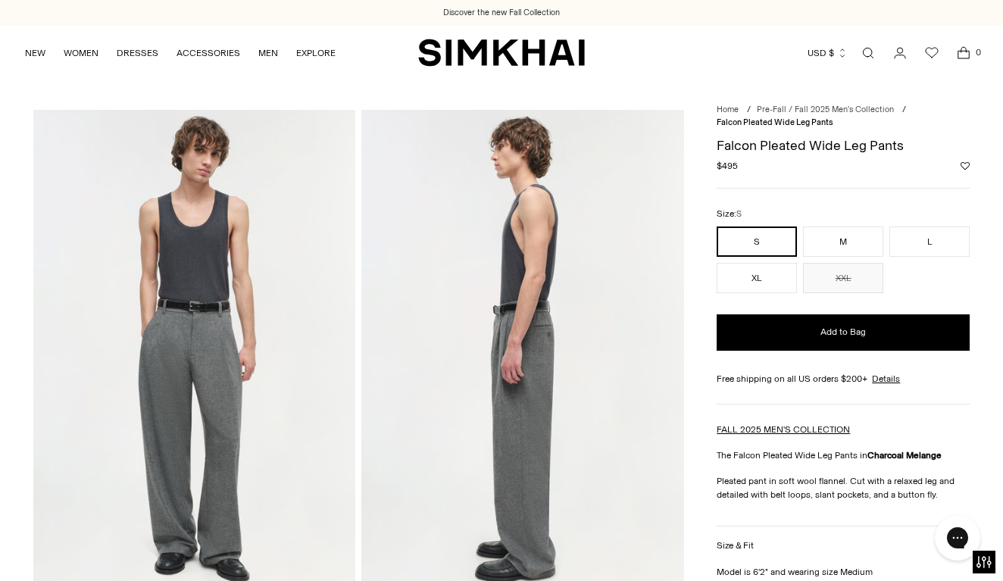
click at [867, 52] on link "Open search modal" at bounding box center [868, 53] width 30 height 30
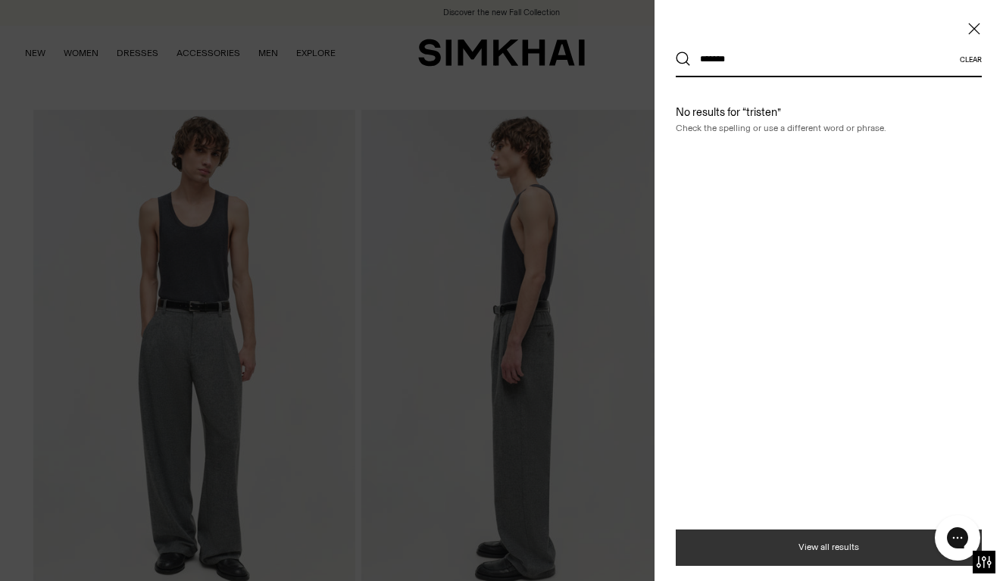
type input "*******"
click at [796, 541] on button "View all results" at bounding box center [829, 548] width 306 height 36
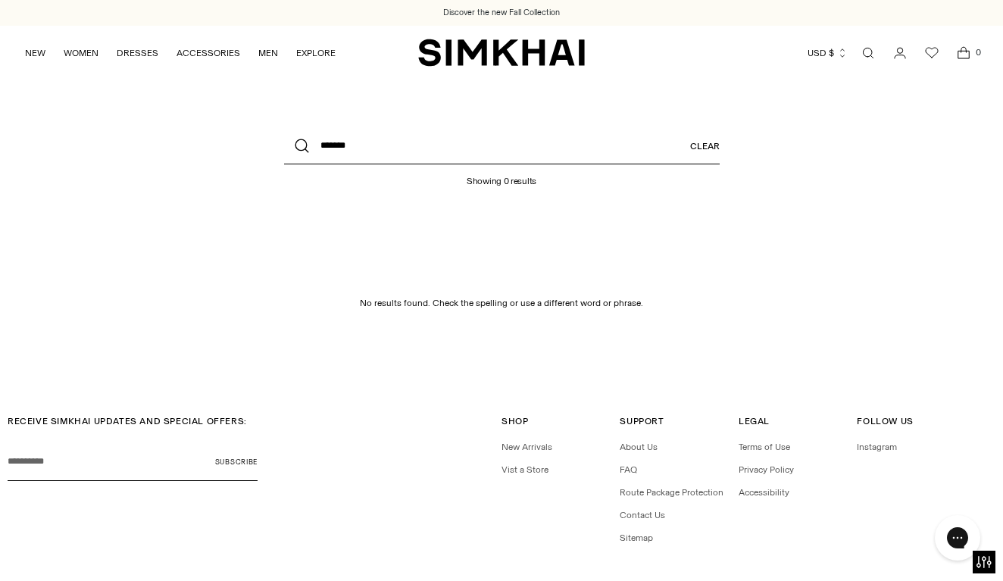
drag, startPoint x: 361, startPoint y: 148, endPoint x: 310, endPoint y: 148, distance: 50.8
click at [310, 148] on div "What are you looking for? ******* Clear" at bounding box center [502, 146] width 436 height 36
type input "**********"
click at [302, 146] on button "Search" at bounding box center [302, 146] width 36 height 36
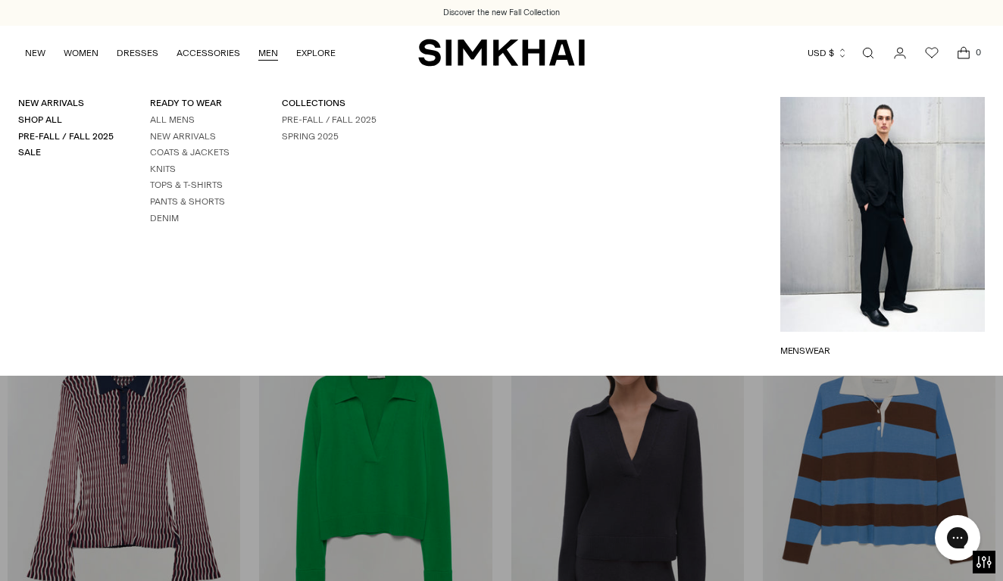
click at [264, 52] on link "MEN" at bounding box center [268, 52] width 20 height 33
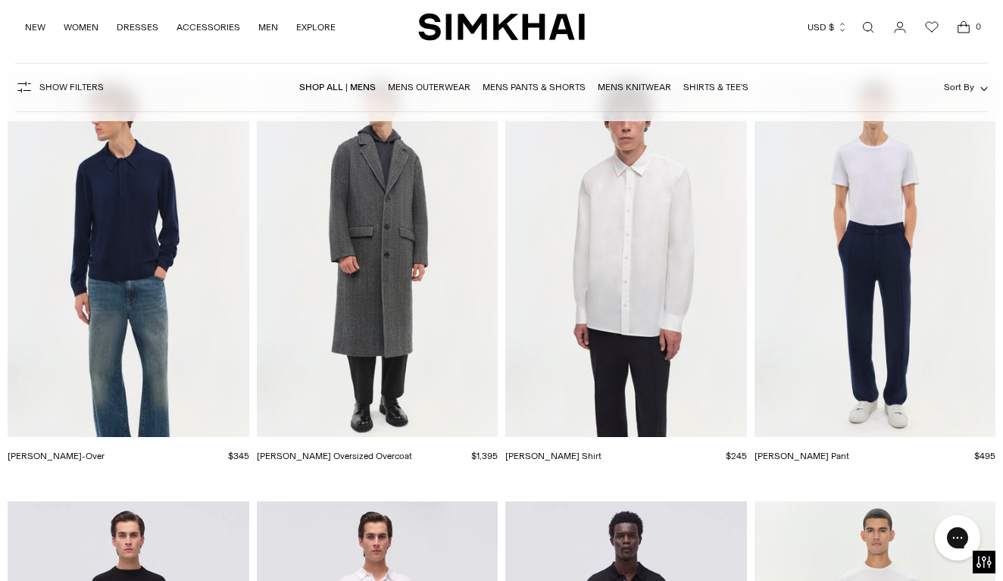
scroll to position [4834, 0]
click at [0, 0] on img "Louis Pop-Over" at bounding box center [0, 0] width 0 height 0
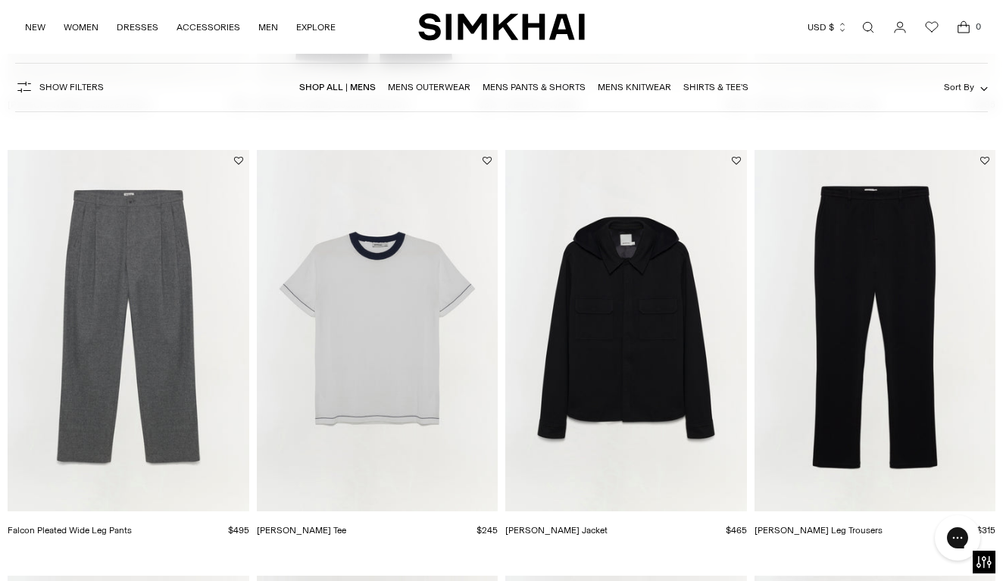
scroll to position [502, 0]
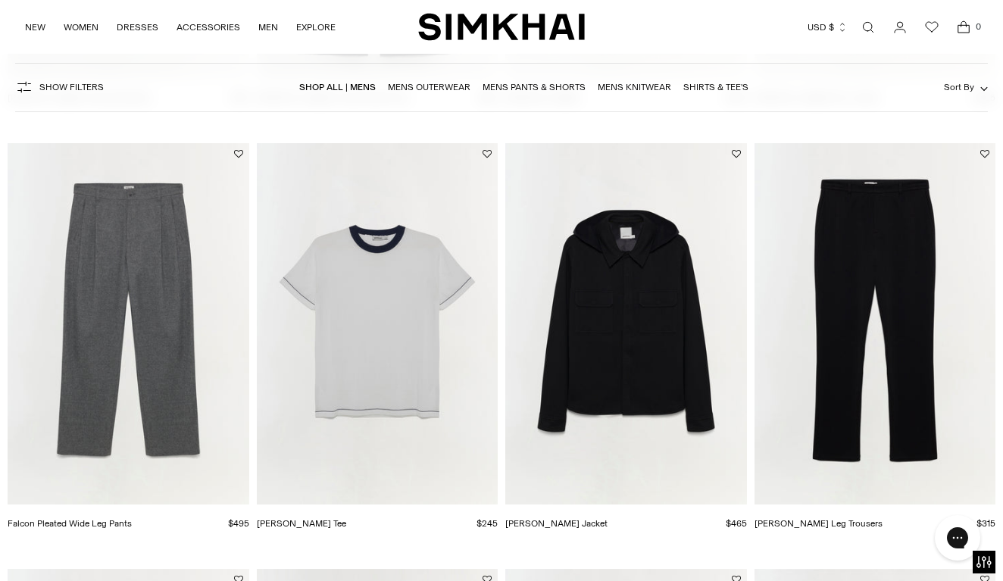
click at [0, 0] on img "Jake Straight Leg Trousers" at bounding box center [0, 0] width 0 height 0
click at [0, 0] on img "Falcon Pleated Wide Leg Pants" at bounding box center [0, 0] width 0 height 0
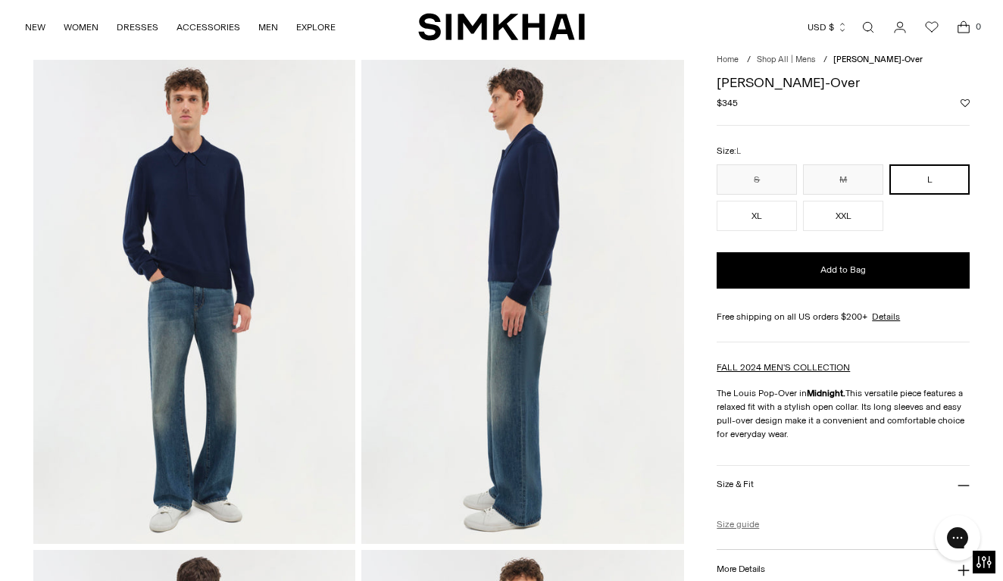
scroll to position [81, 0]
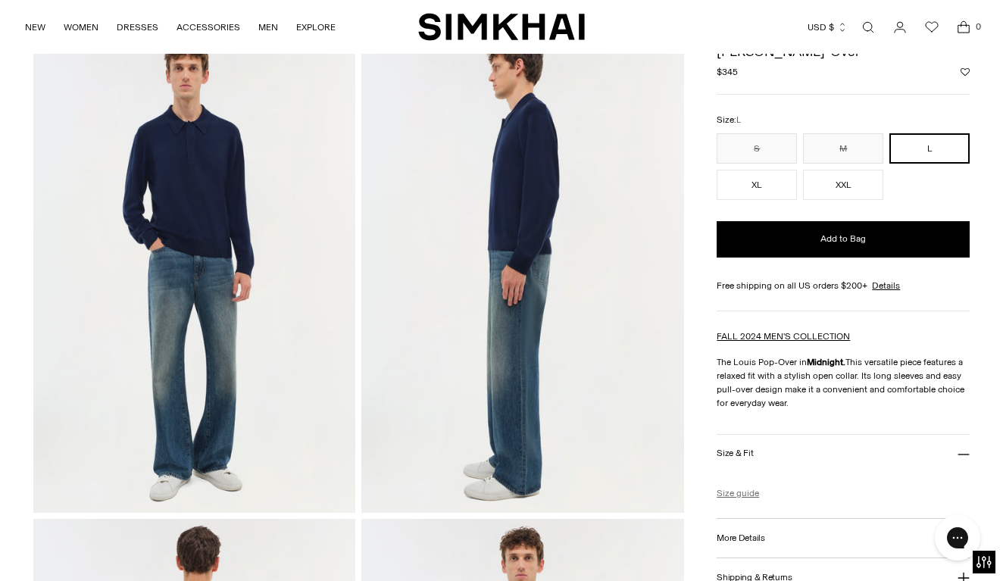
click at [742, 492] on link "Size guide" at bounding box center [738, 493] width 42 height 14
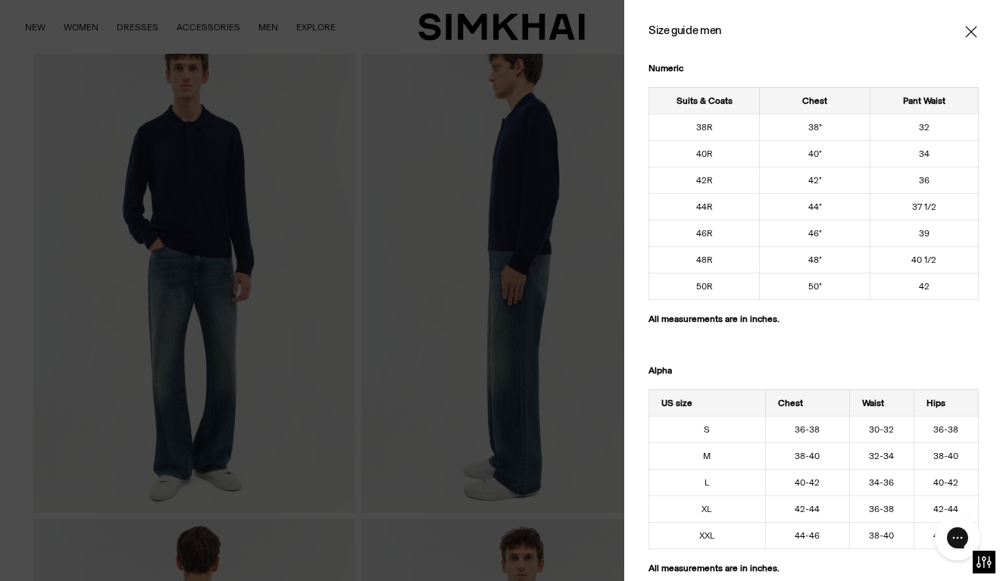
click at [452, 284] on div at bounding box center [501, 290] width 1003 height 581
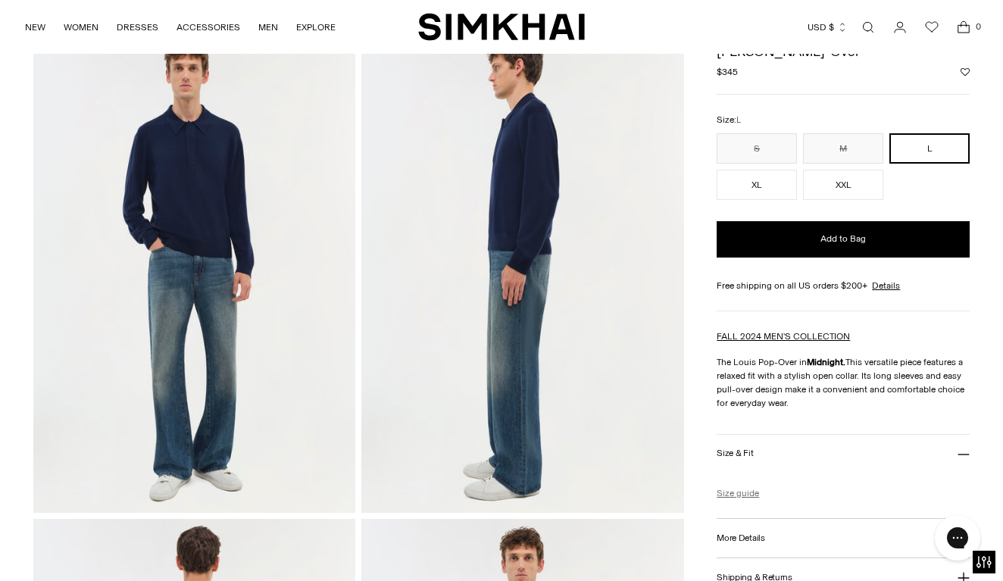
click at [736, 487] on link "Size guide" at bounding box center [738, 493] width 42 height 14
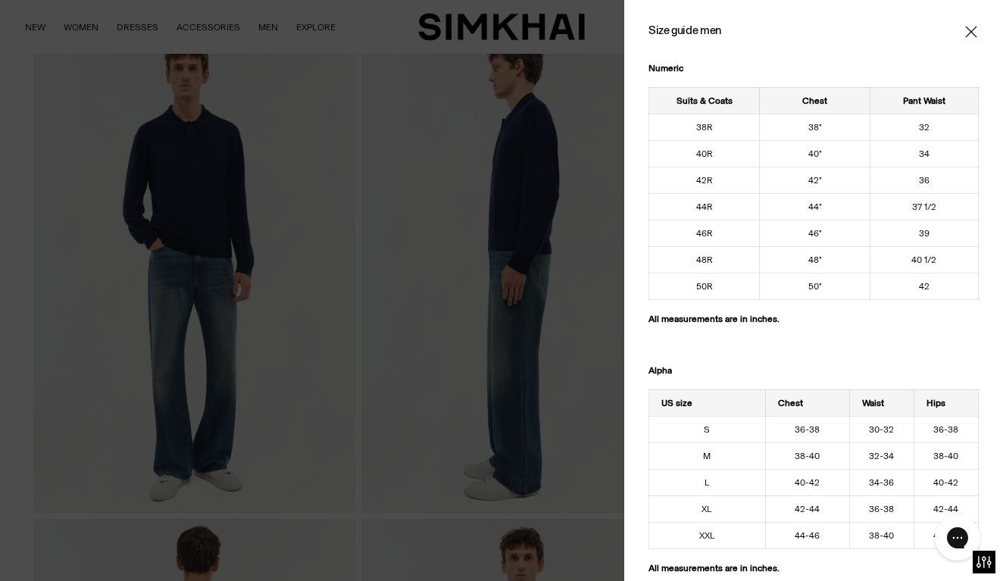
click at [972, 30] on icon "Close" at bounding box center [970, 31] width 11 height 11
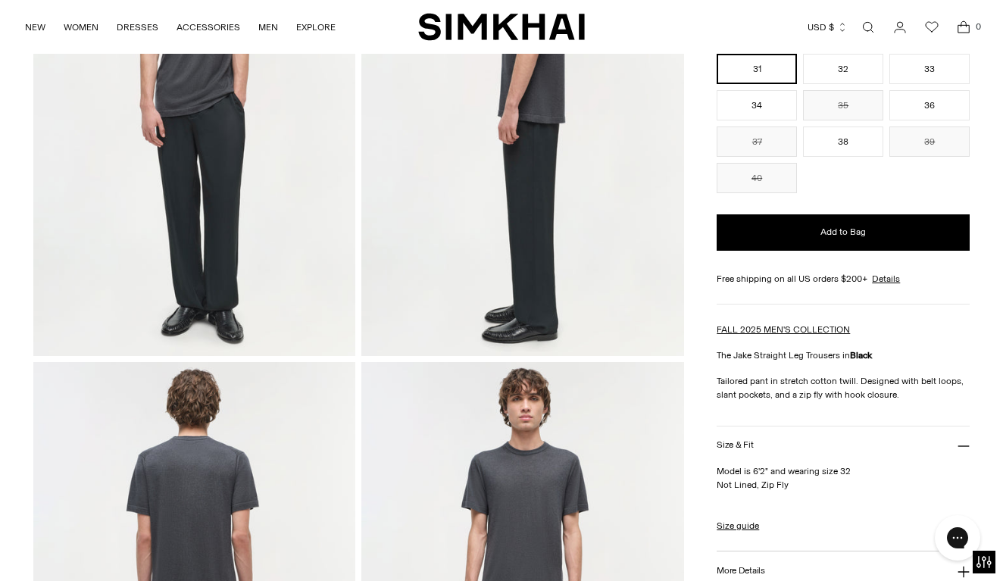
scroll to position [231, 0]
